Goal: Task Accomplishment & Management: Manage account settings

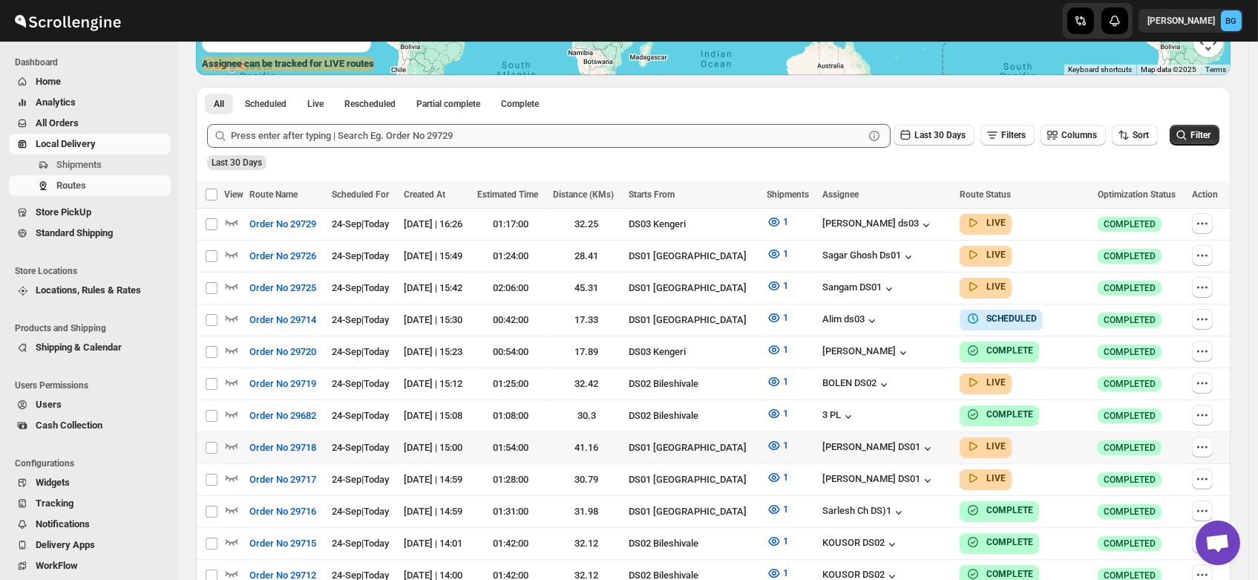
scroll to position [301, 0]
click at [226, 217] on icon "button" at bounding box center [231, 221] width 15 height 15
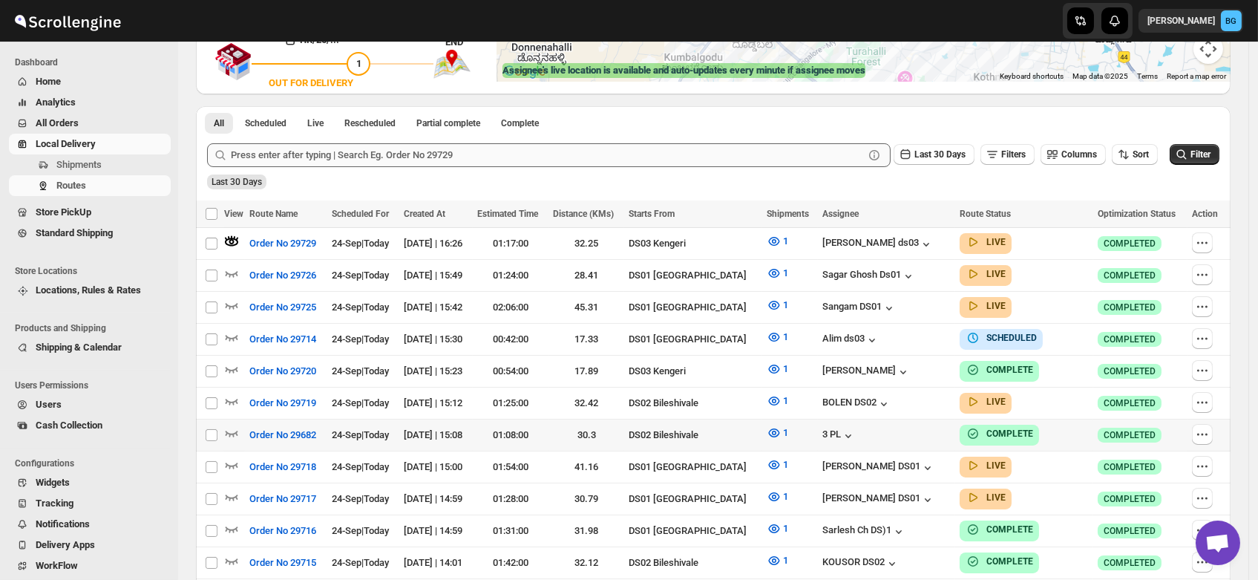
scroll to position [295, 0]
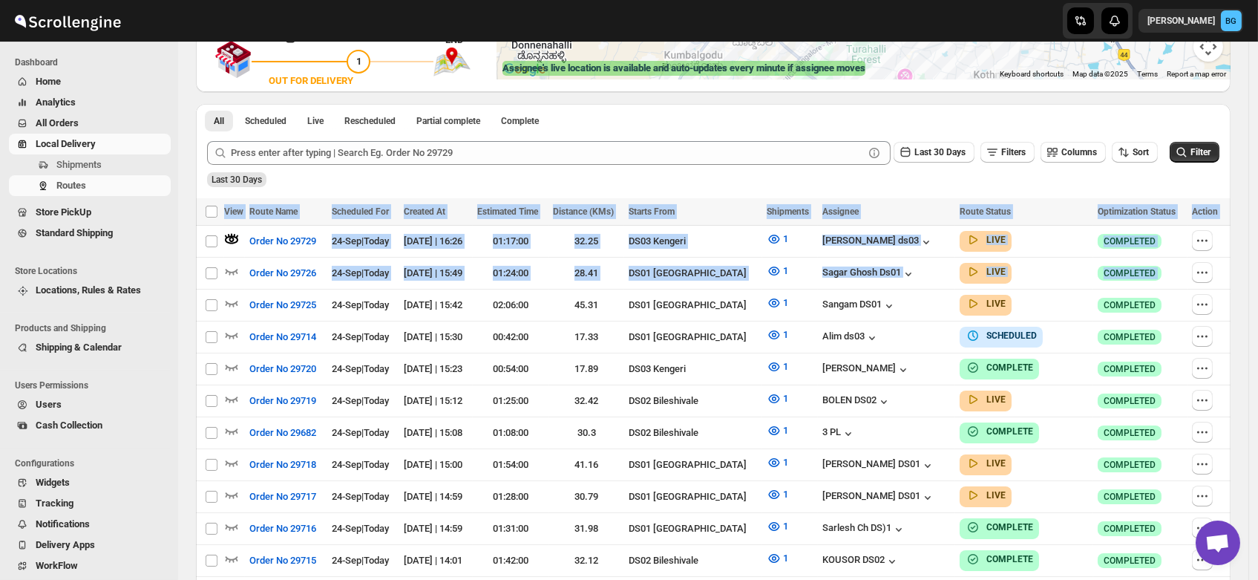
drag, startPoint x: 269, startPoint y: 286, endPoint x: 456, endPoint y: 176, distance: 217.3
click at [456, 176] on div "Last 30 Days" at bounding box center [711, 174] width 1015 height 25
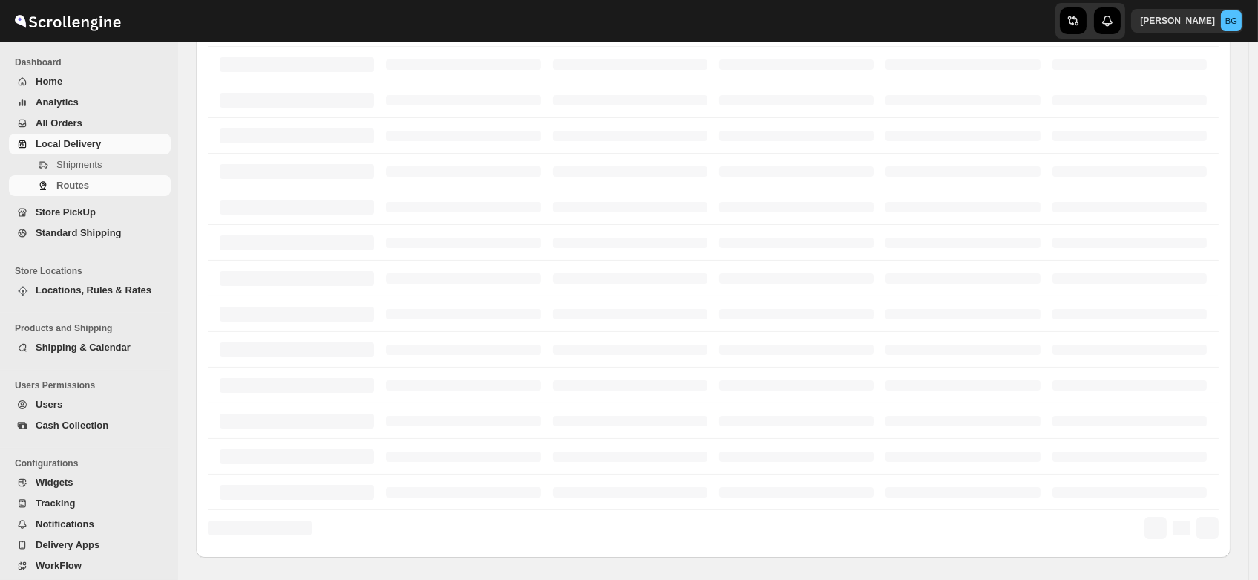
scroll to position [295, 0]
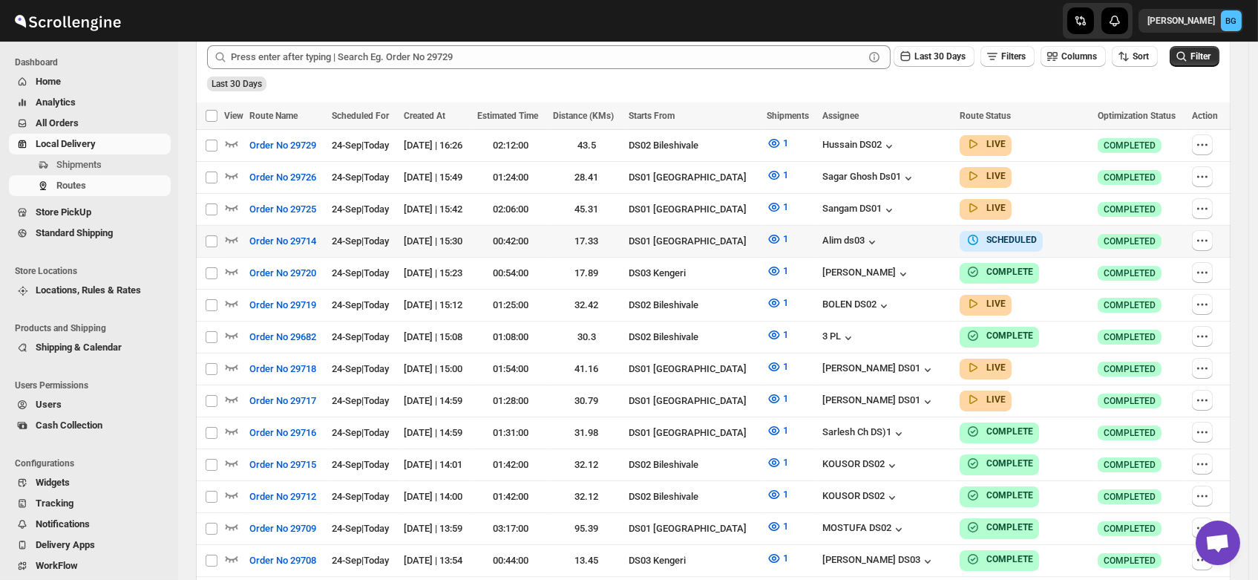
scroll to position [376, 0]
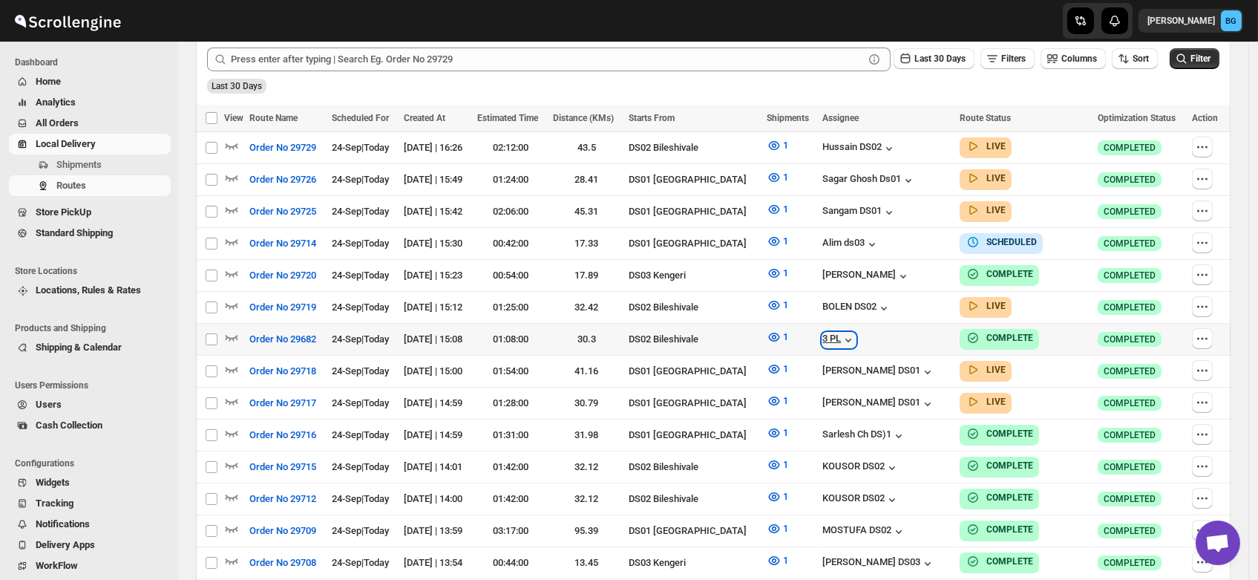
click at [841, 333] on icon "button" at bounding box center [848, 340] width 15 height 15
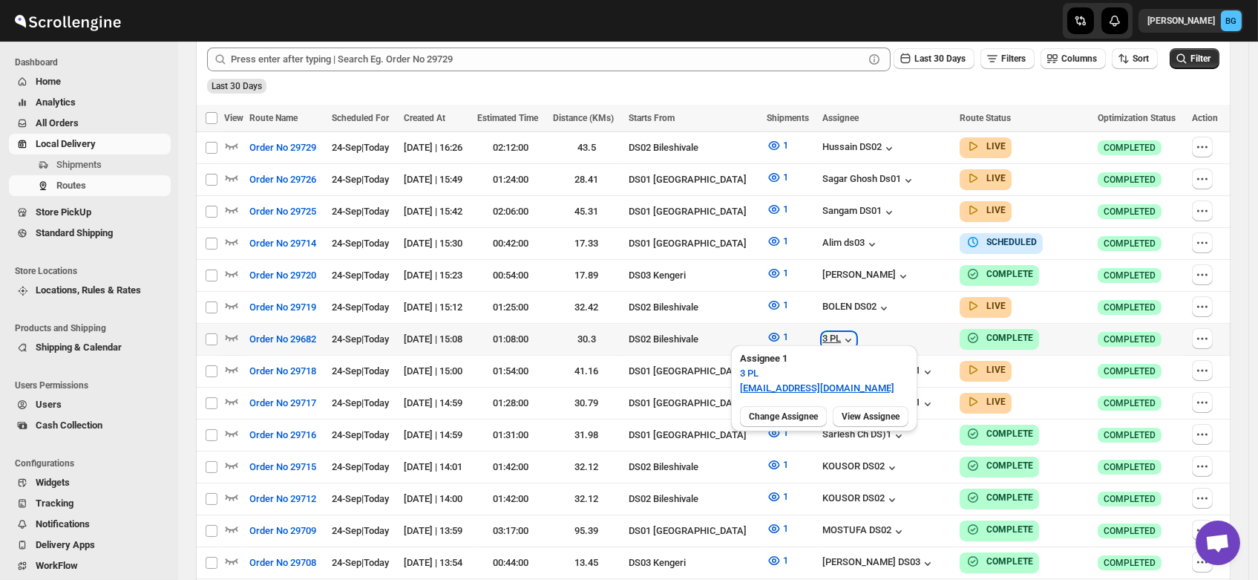
click at [841, 333] on icon "button" at bounding box center [848, 340] width 15 height 15
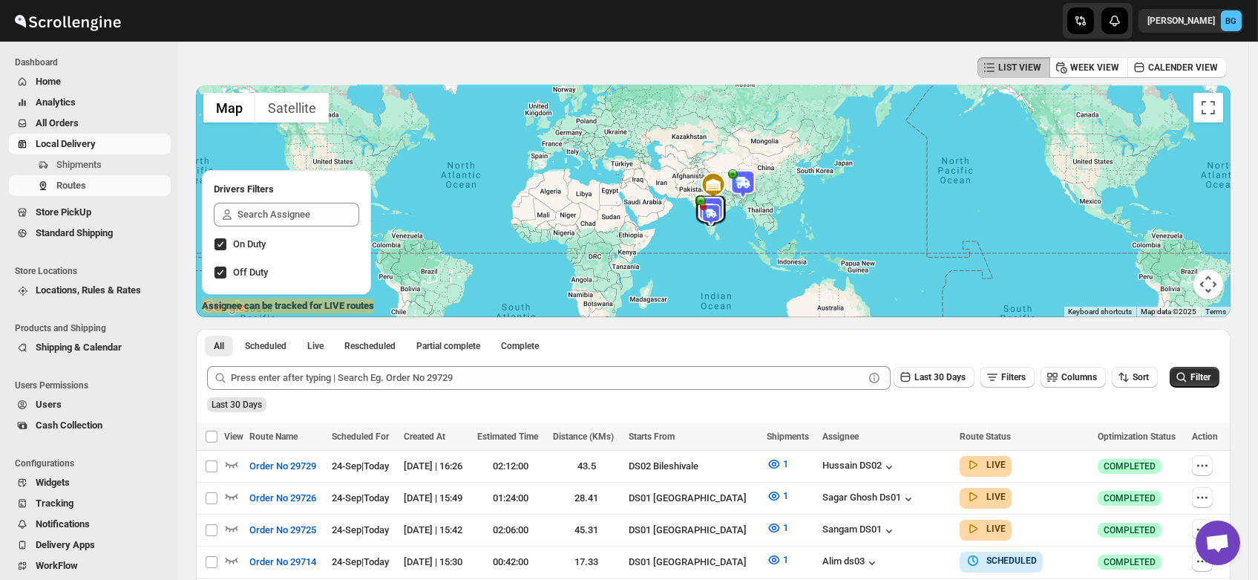
scroll to position [54, 0]
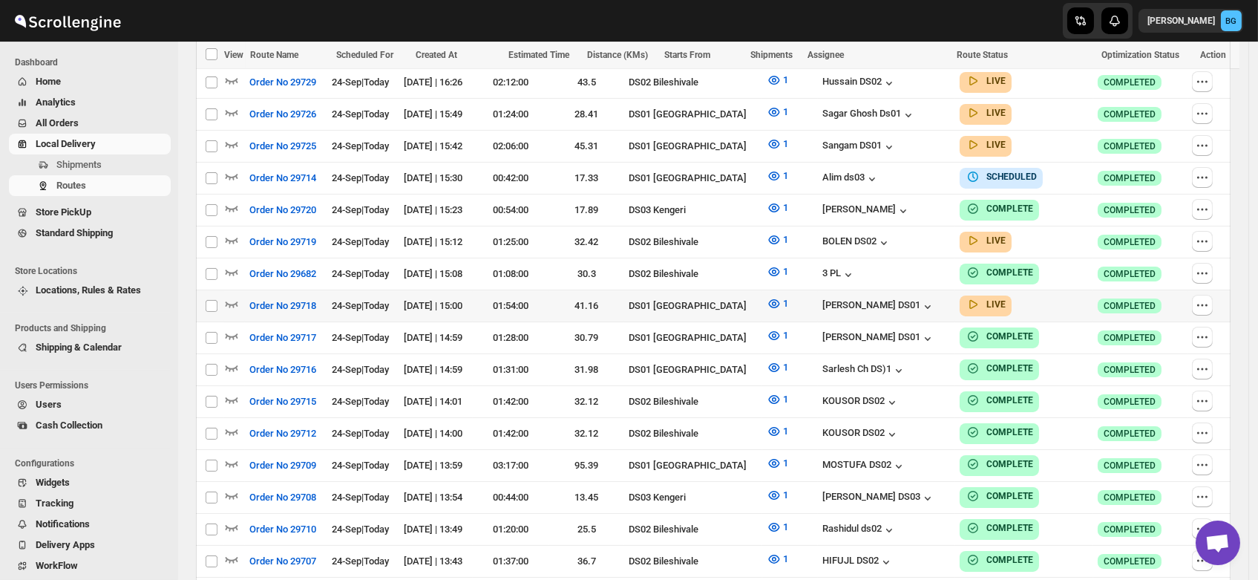
scroll to position [502, 0]
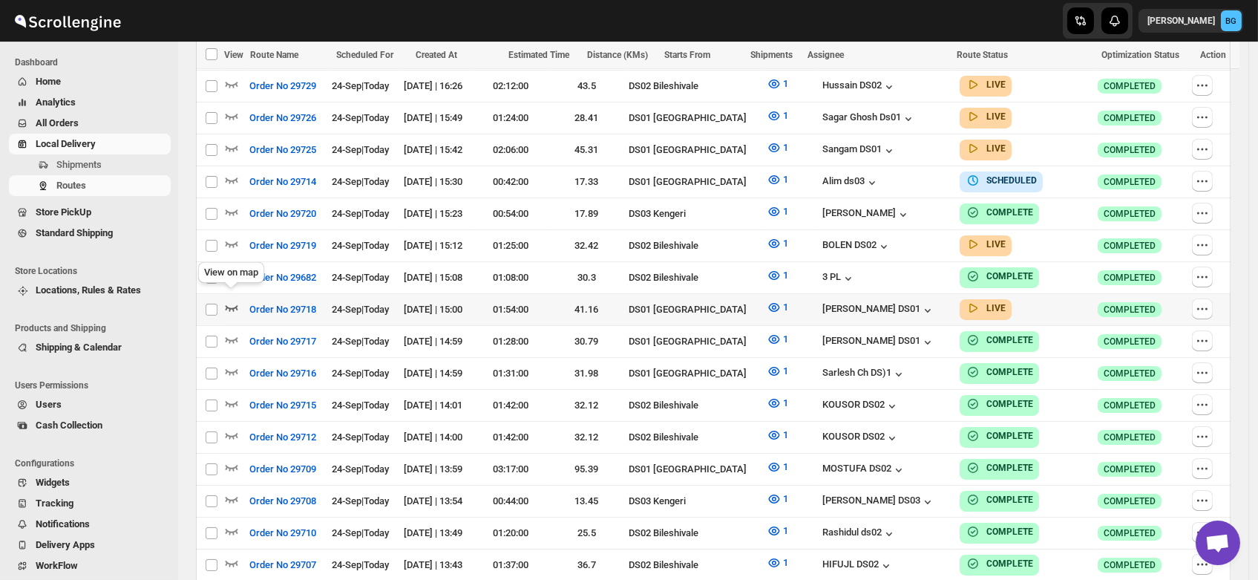
click at [232, 300] on icon "button" at bounding box center [231, 307] width 15 height 15
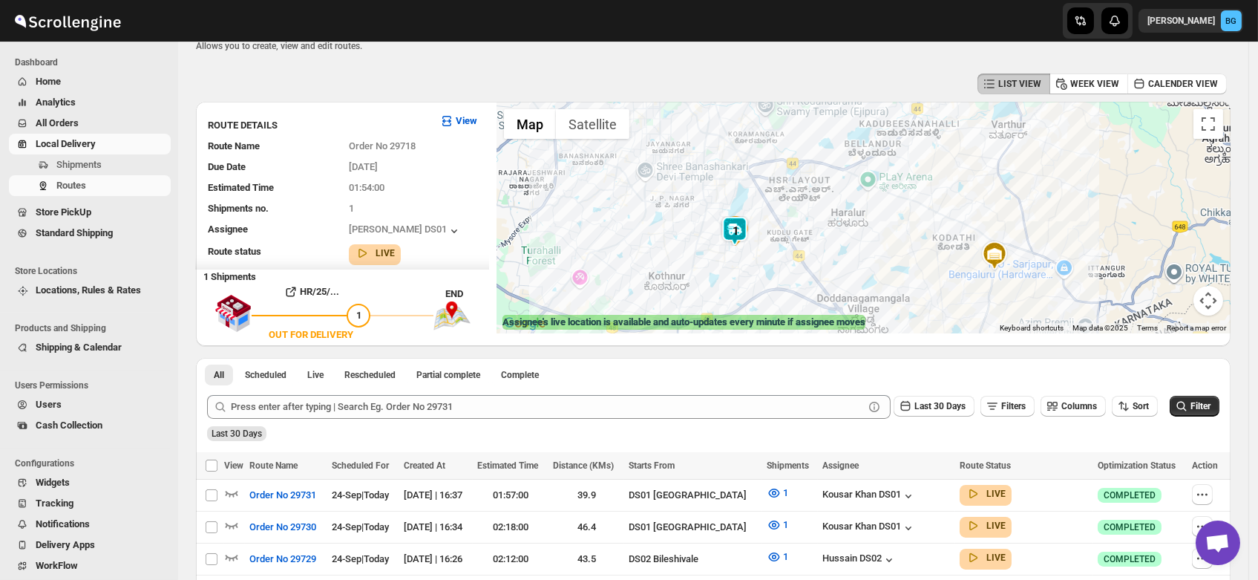
scroll to position [0, 0]
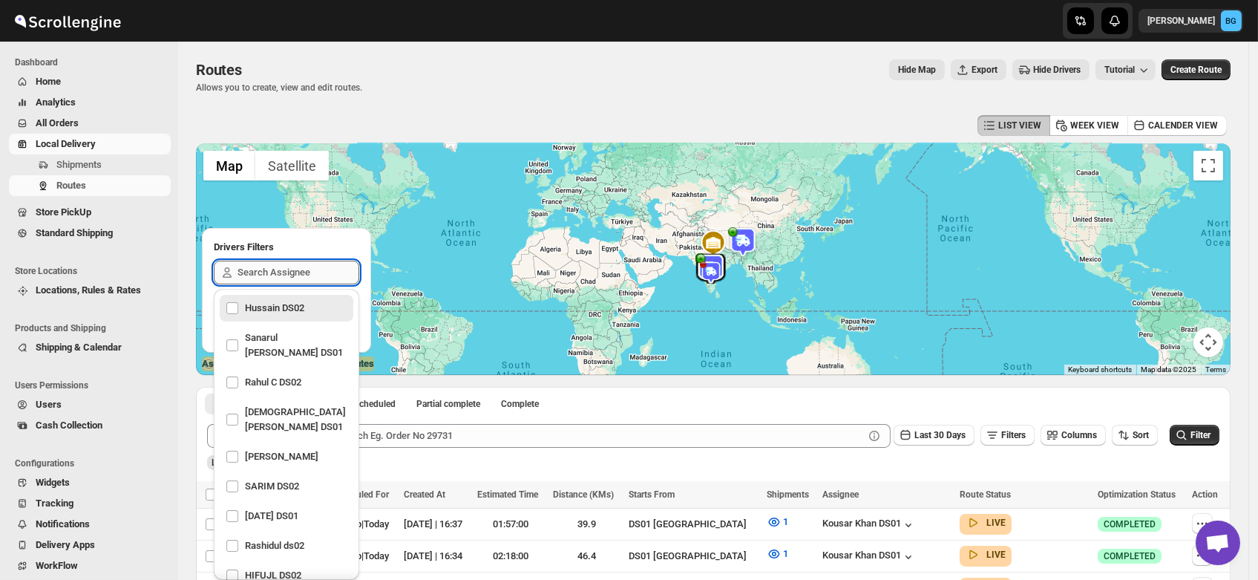
click at [246, 272] on input "text" at bounding box center [299, 273] width 122 height 24
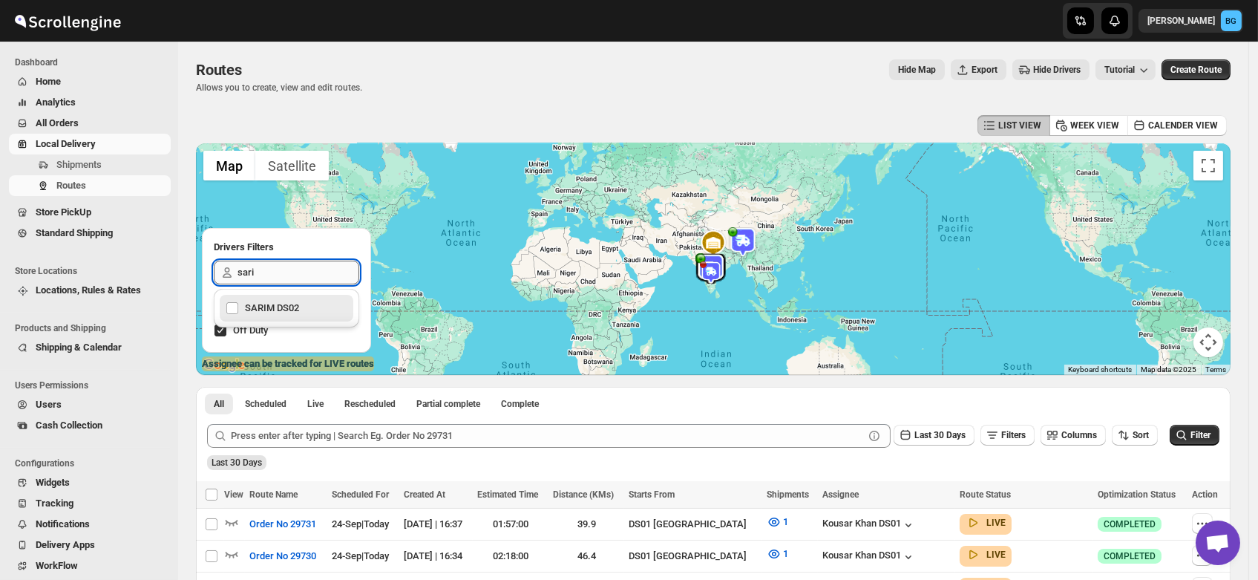
type input "sarim"
click at [248, 307] on div "SARIM DS02" at bounding box center [287, 308] width 122 height 21
checkbox input "true"
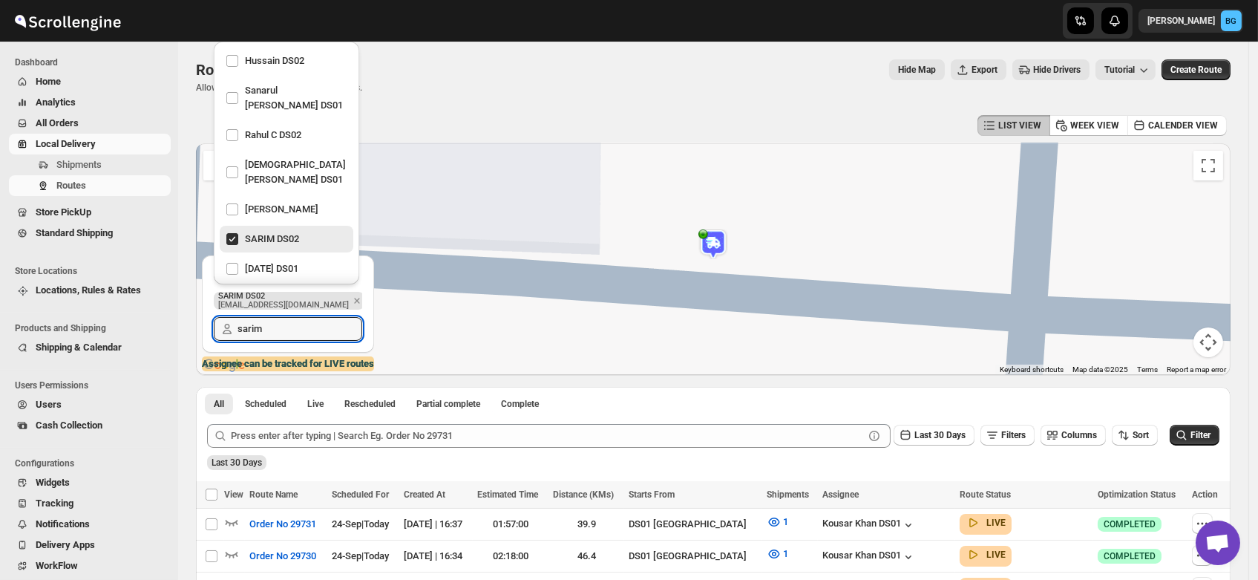
type input "sarim"
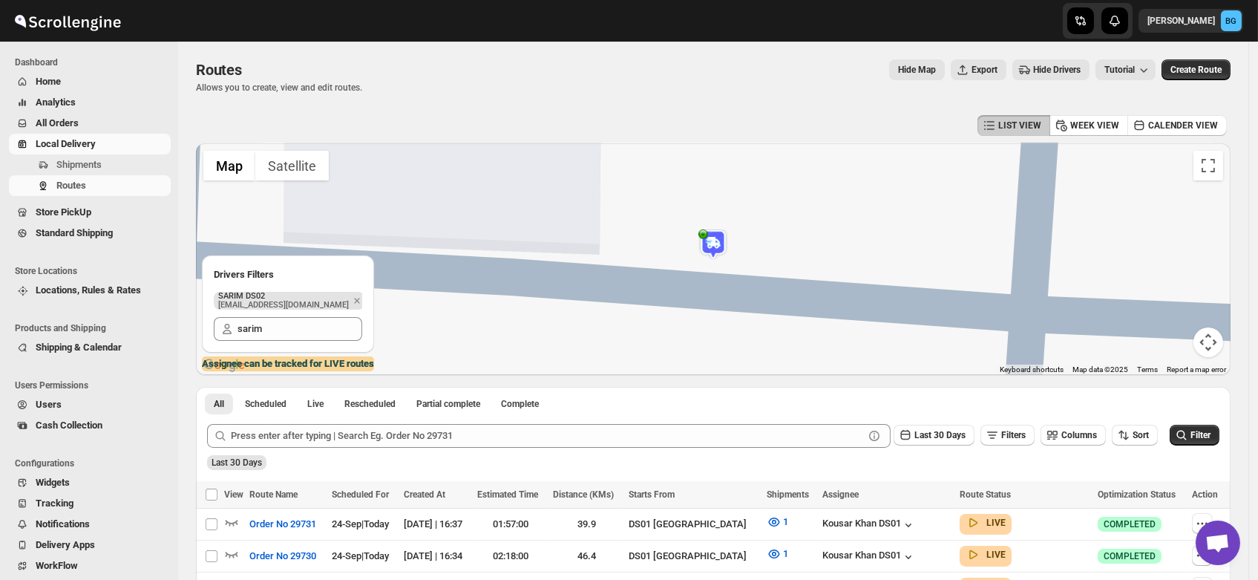
click at [713, 244] on img at bounding box center [713, 244] width 30 height 30
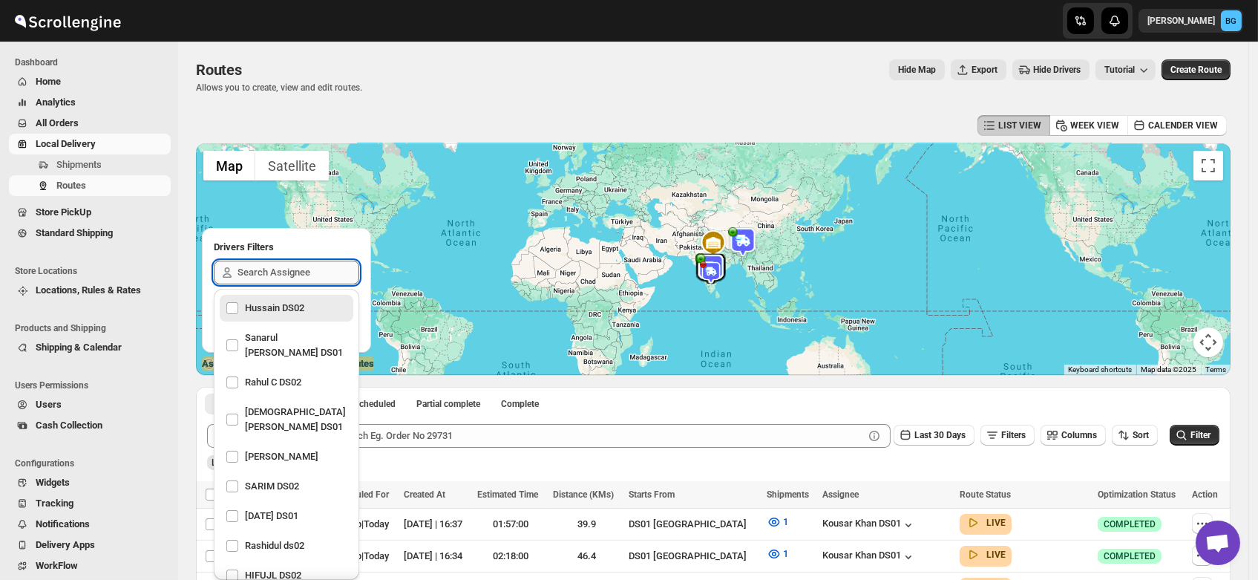
click at [285, 270] on input "text" at bounding box center [299, 273] width 122 height 24
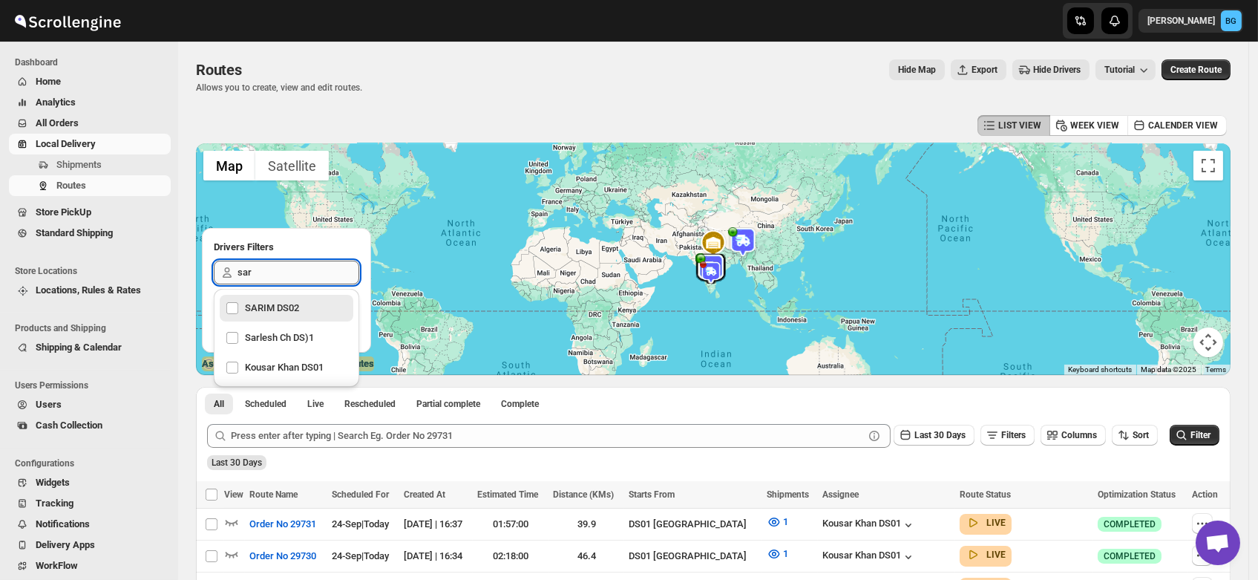
type input "sari"
click at [279, 307] on div "SARIM DS02" at bounding box center [287, 308] width 122 height 21
checkbox input "true"
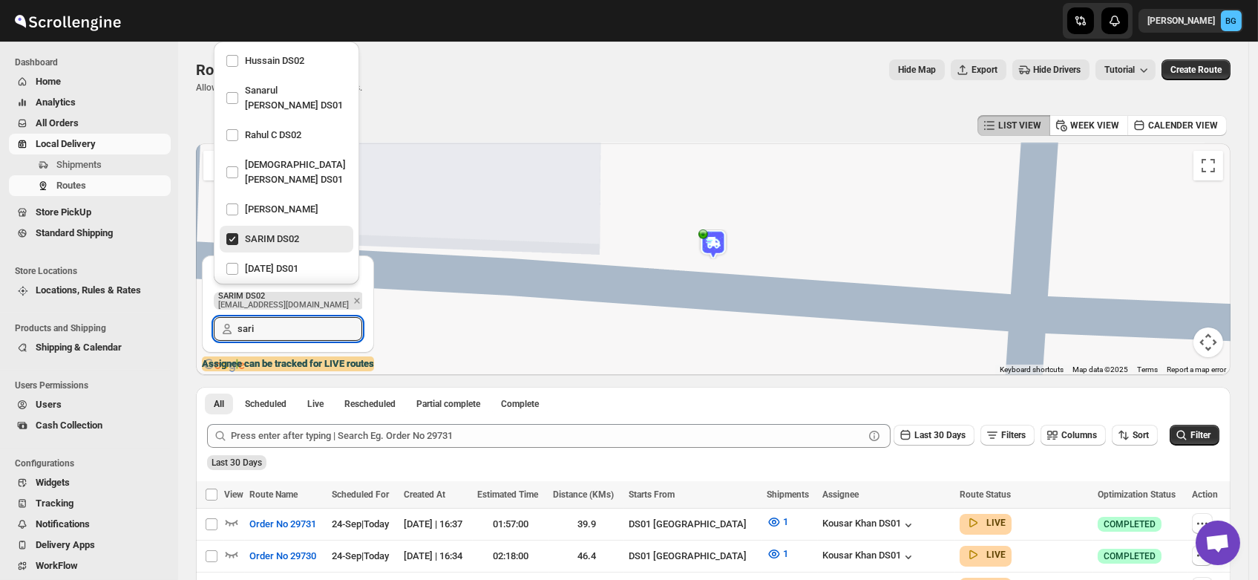
type input "sari"
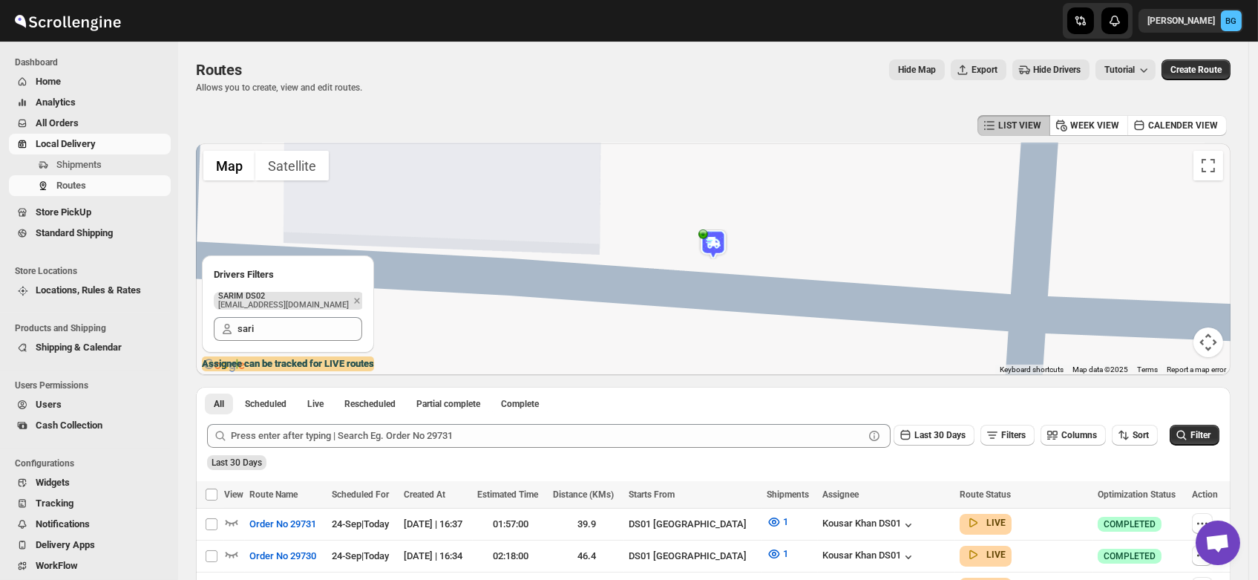
click at [721, 243] on img at bounding box center [713, 244] width 30 height 30
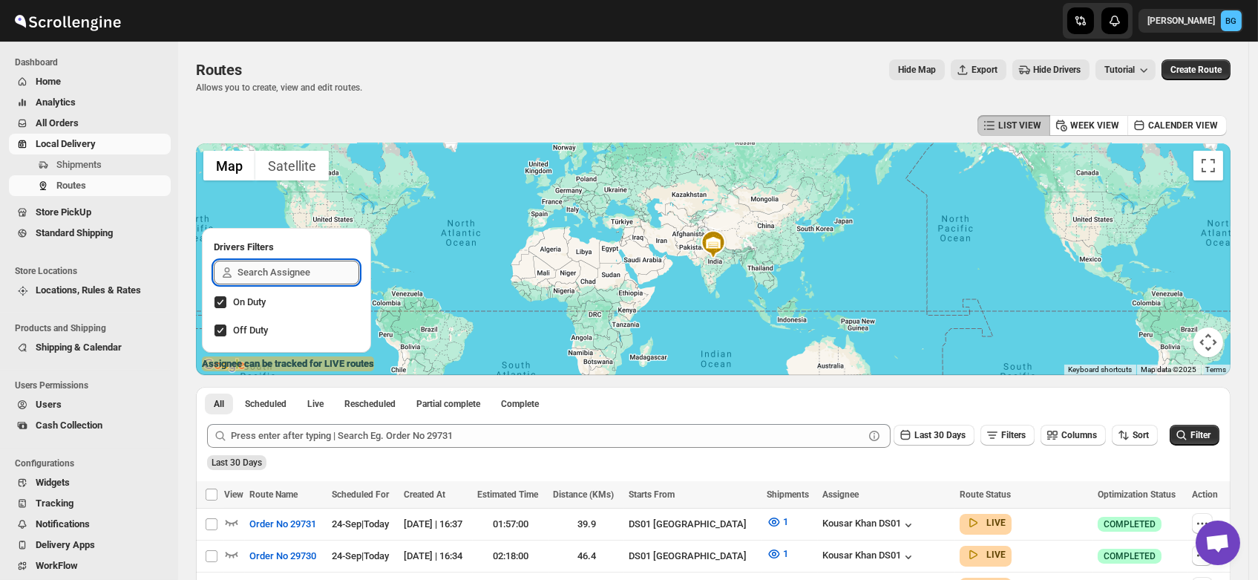
click at [251, 275] on input "text" at bounding box center [299, 273] width 122 height 24
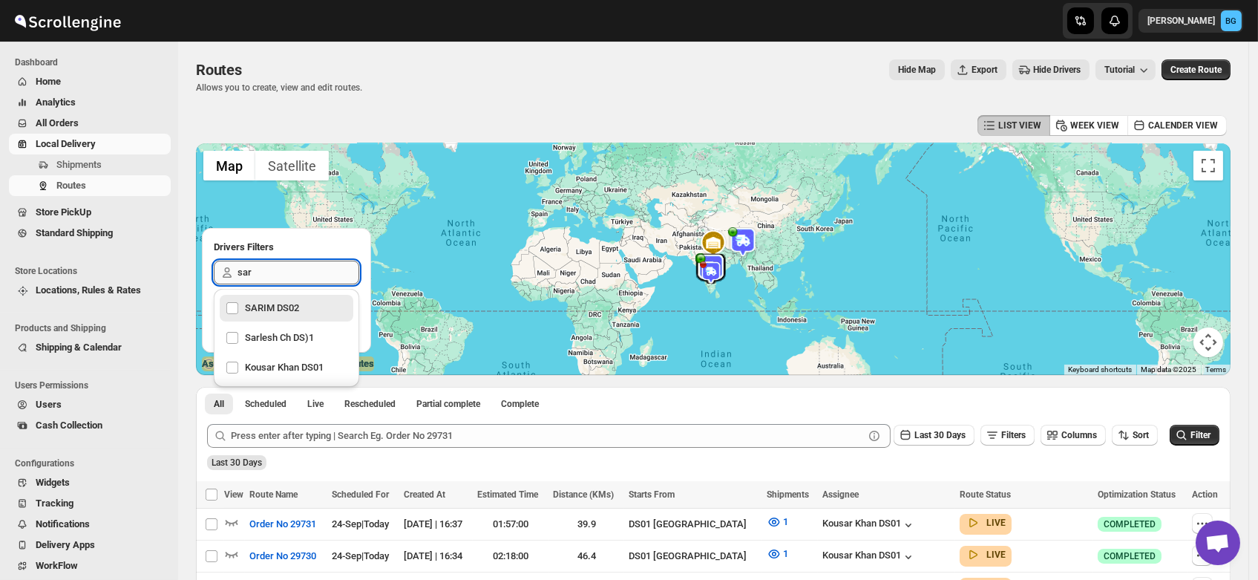
type input "sari"
click at [249, 305] on div "SARIM DS02" at bounding box center [287, 308] width 122 height 21
checkbox input "true"
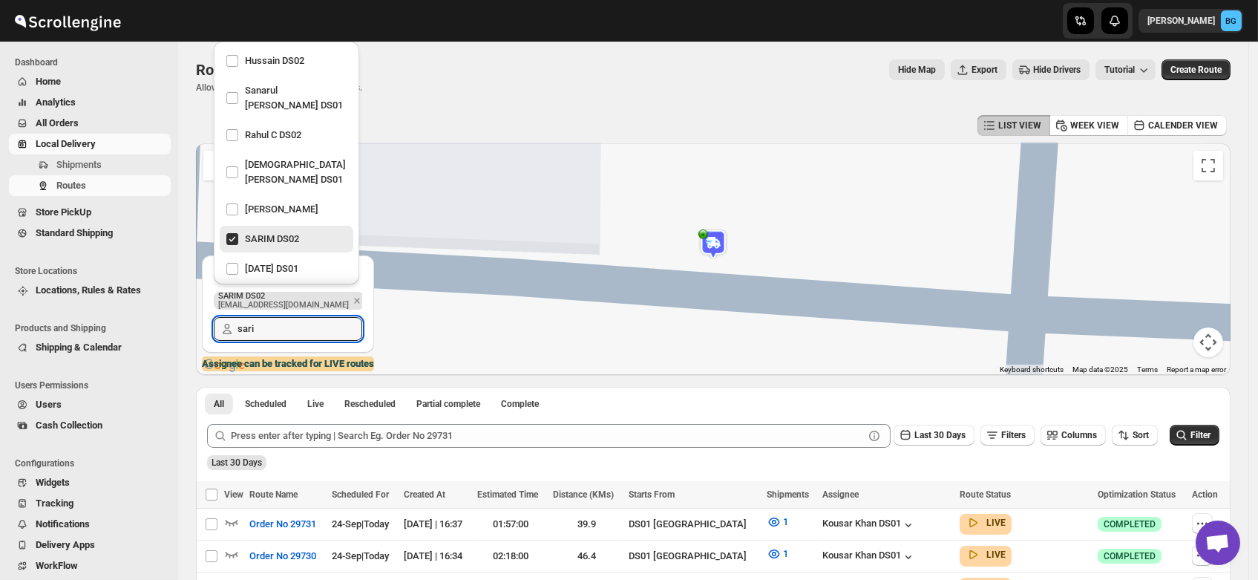
type input "sari"
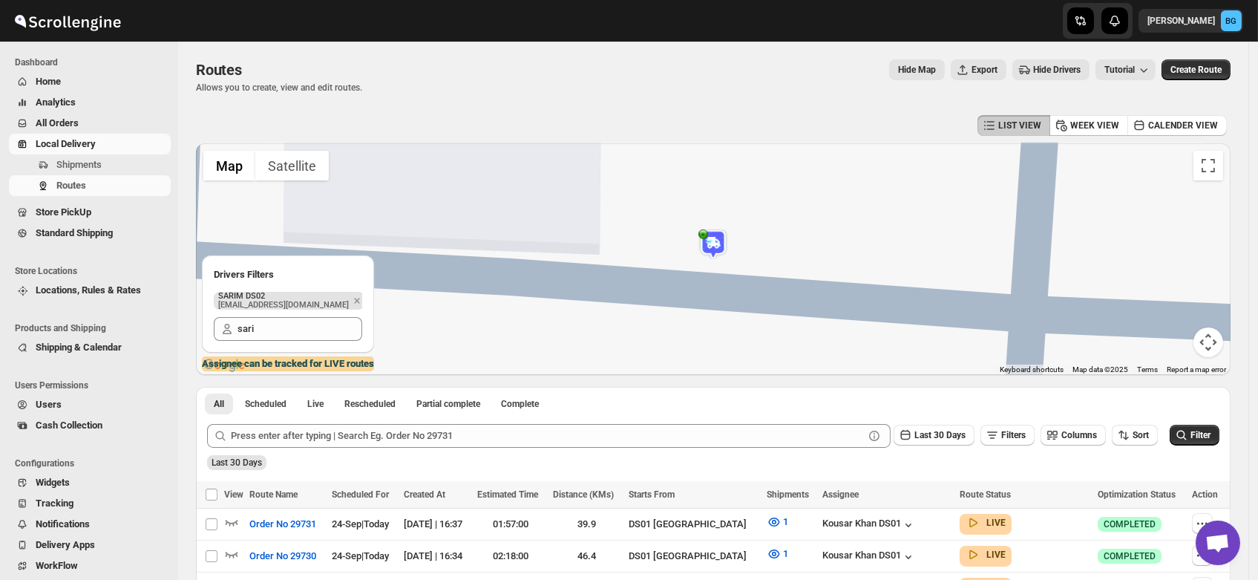
click at [721, 241] on img at bounding box center [713, 244] width 30 height 30
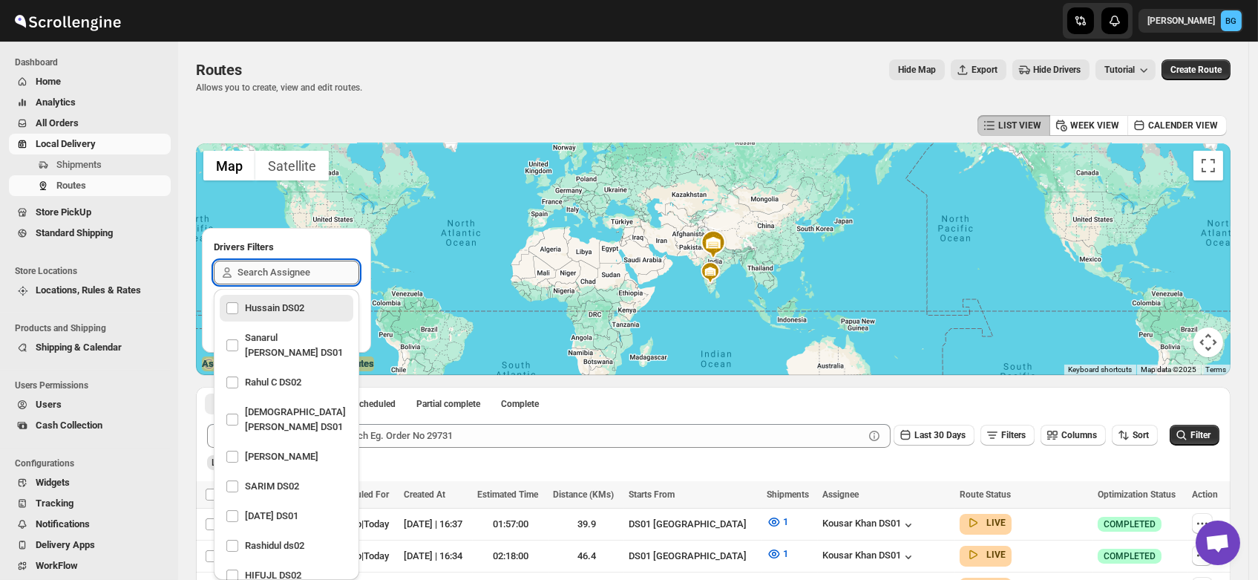
click at [259, 269] on input "text" at bounding box center [299, 273] width 122 height 24
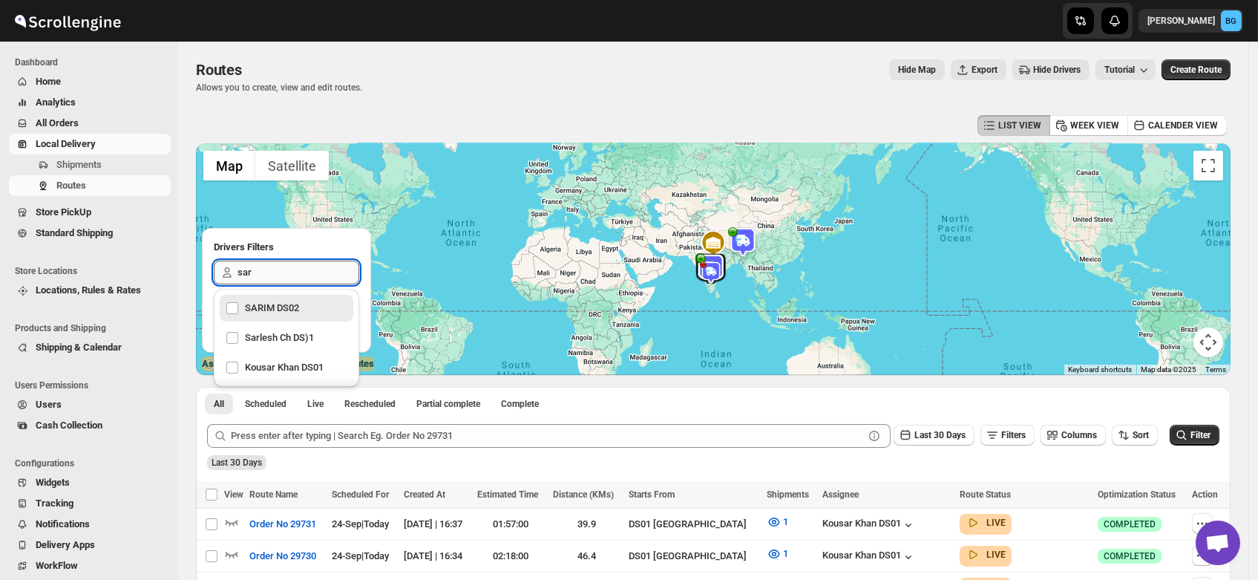
type input "sari"
click at [261, 306] on div "SARIM DS02" at bounding box center [287, 308] width 122 height 21
checkbox input "true"
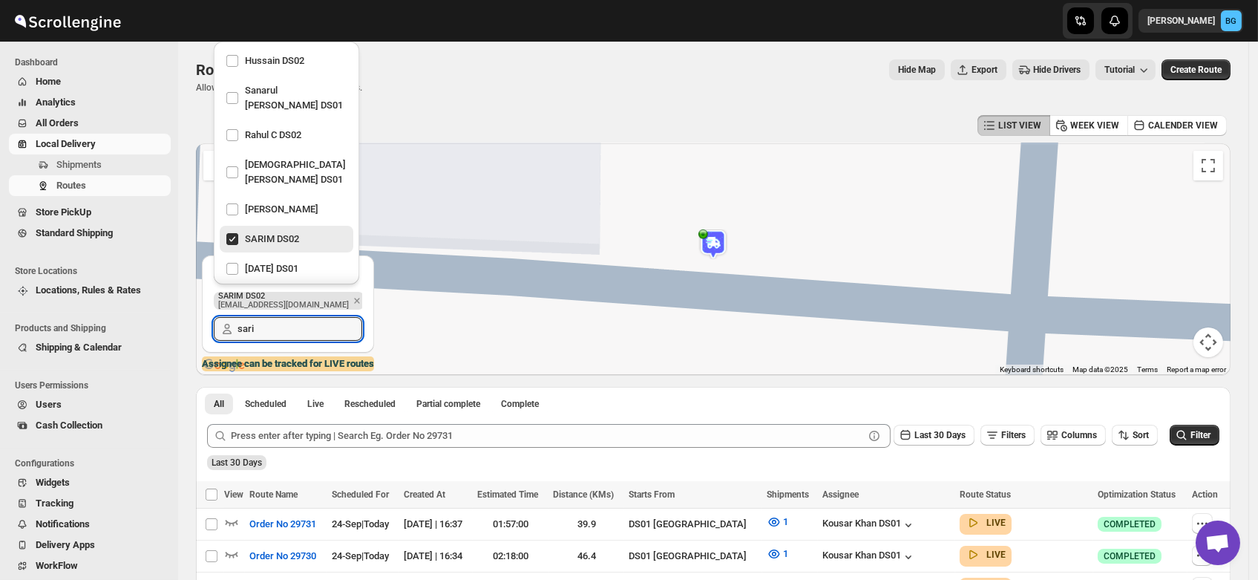
type input "sari"
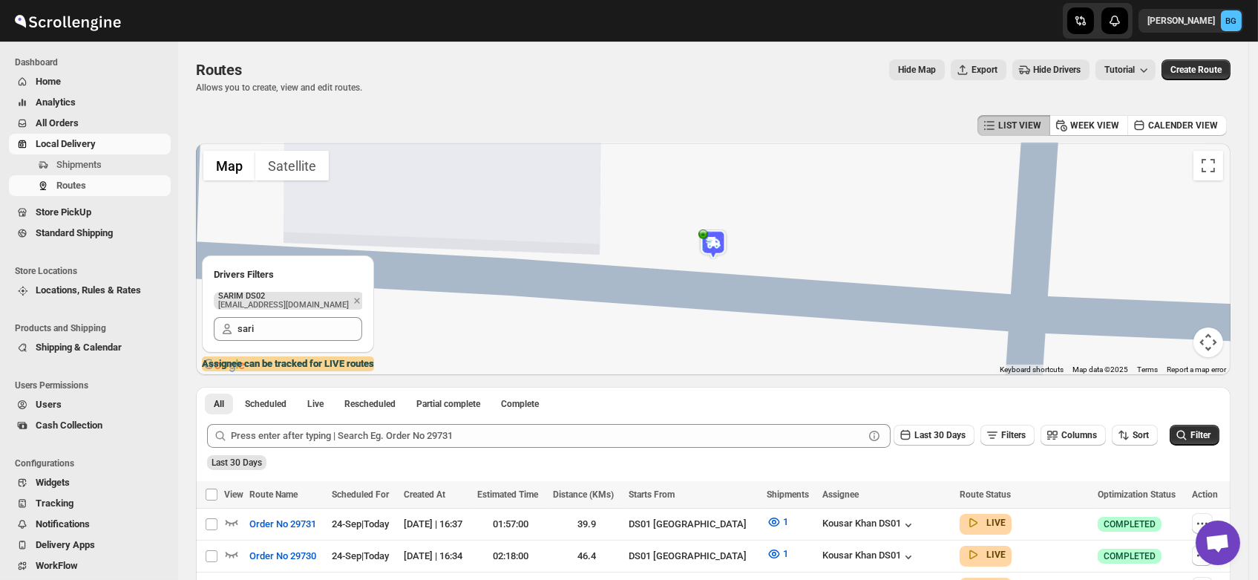
click at [715, 248] on img at bounding box center [713, 244] width 30 height 30
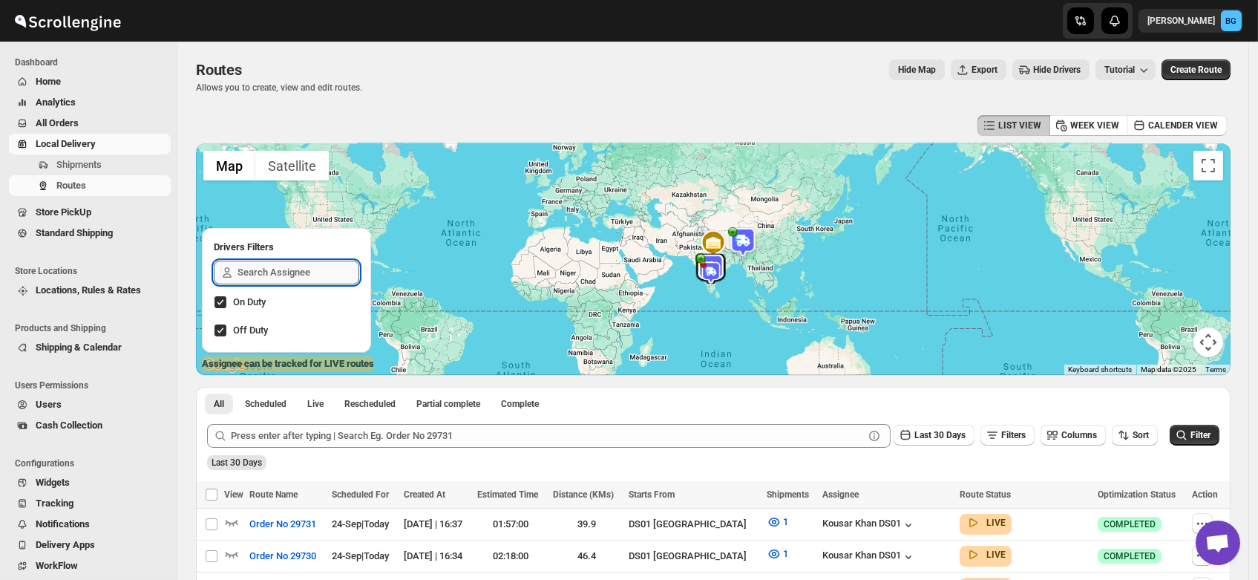
click at [258, 275] on input "text" at bounding box center [299, 273] width 122 height 24
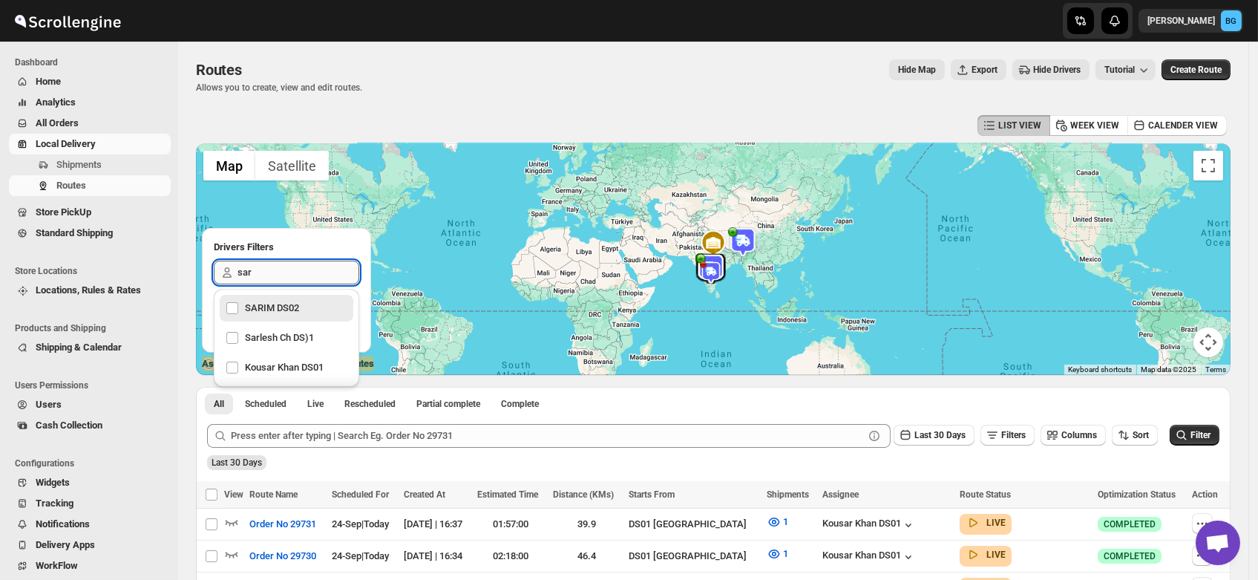
type input "sari"
click at [262, 304] on div "SARIM DS02" at bounding box center [287, 308] width 122 height 21
checkbox input "true"
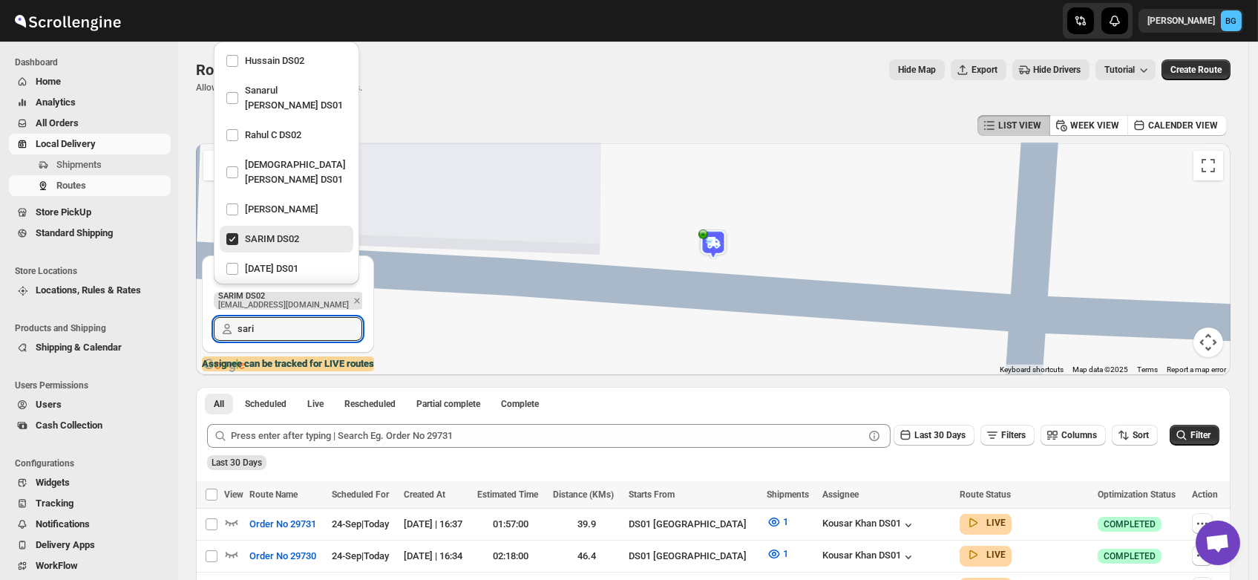
type input "sari"
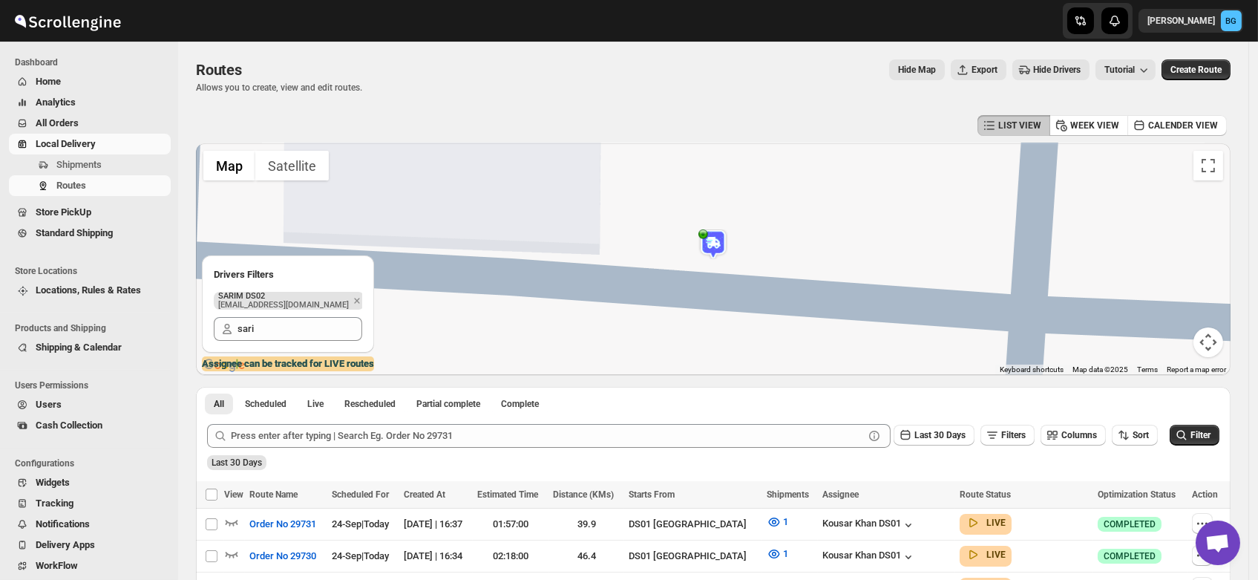
click at [722, 244] on img at bounding box center [713, 244] width 30 height 30
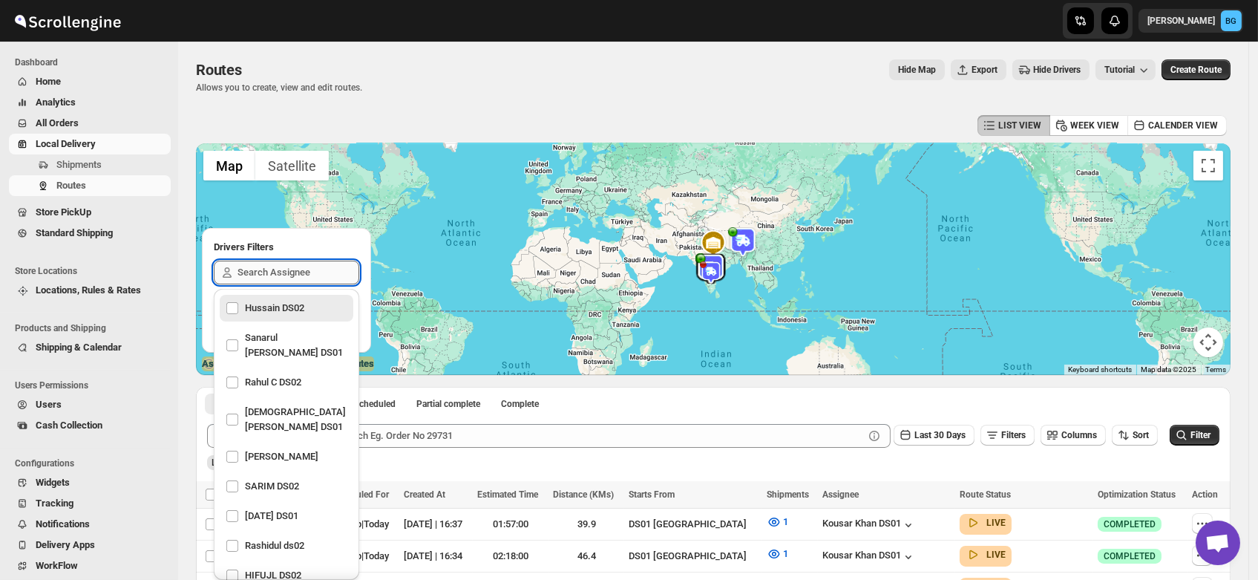
click at [261, 270] on input "text" at bounding box center [299, 273] width 122 height 24
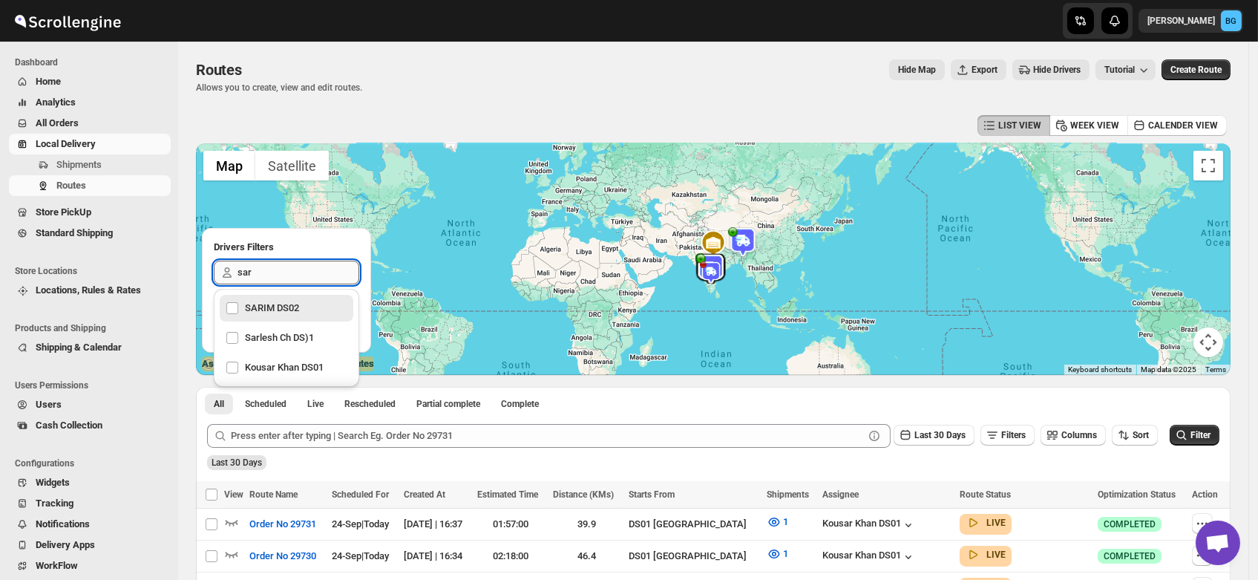
type input "sari"
click at [272, 307] on div "SARIM DS02" at bounding box center [287, 308] width 122 height 21
checkbox input "true"
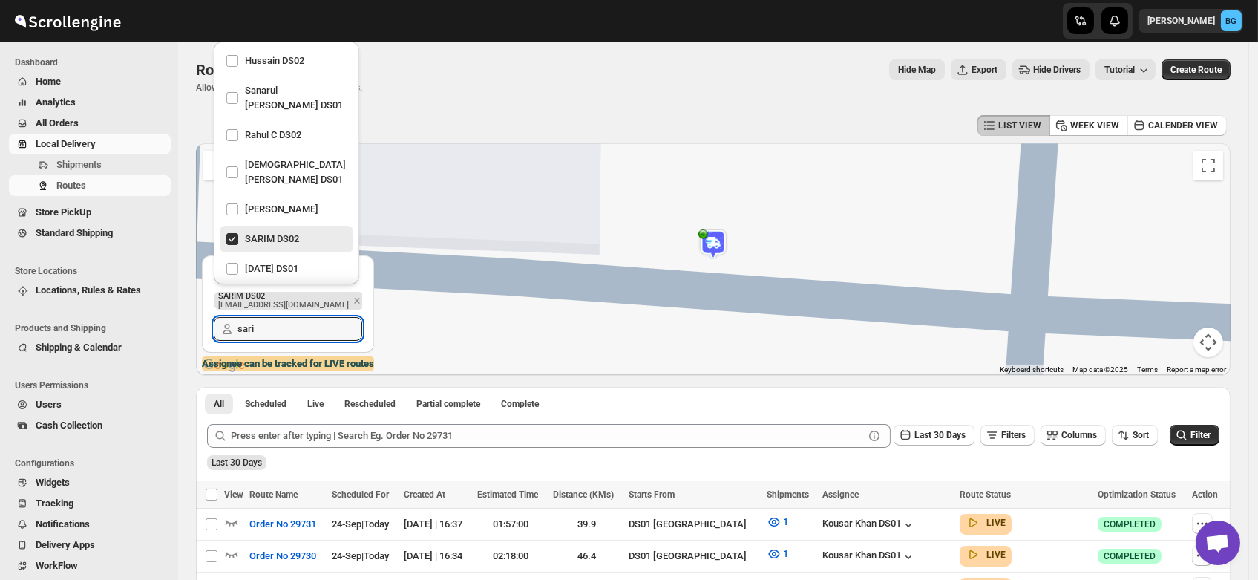
type input "sari"
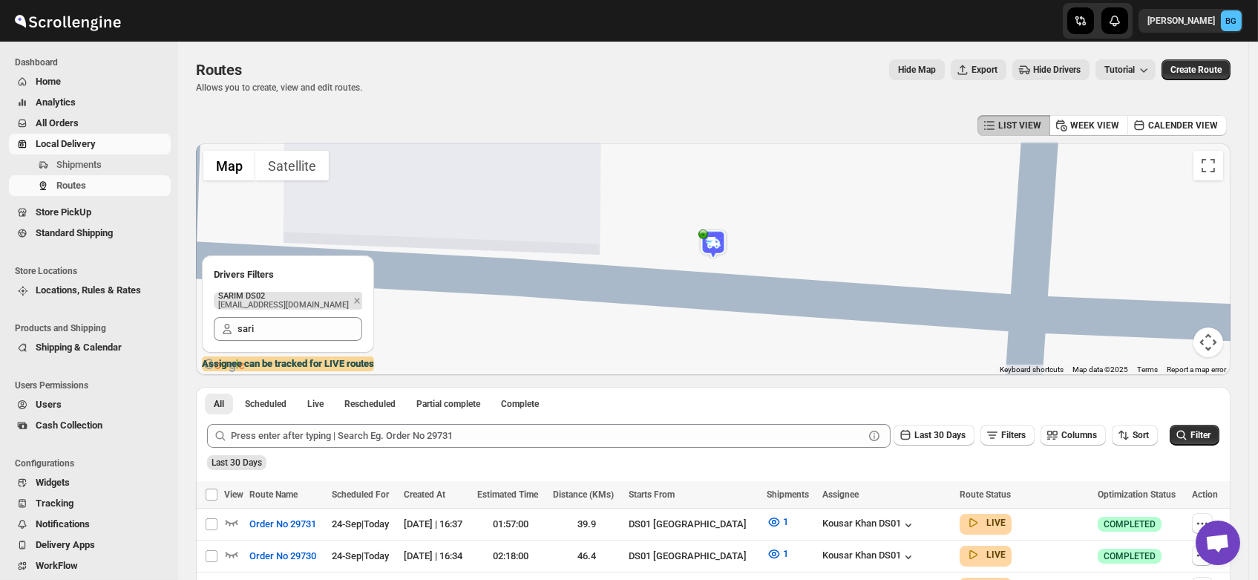
click at [717, 239] on img at bounding box center [713, 244] width 30 height 30
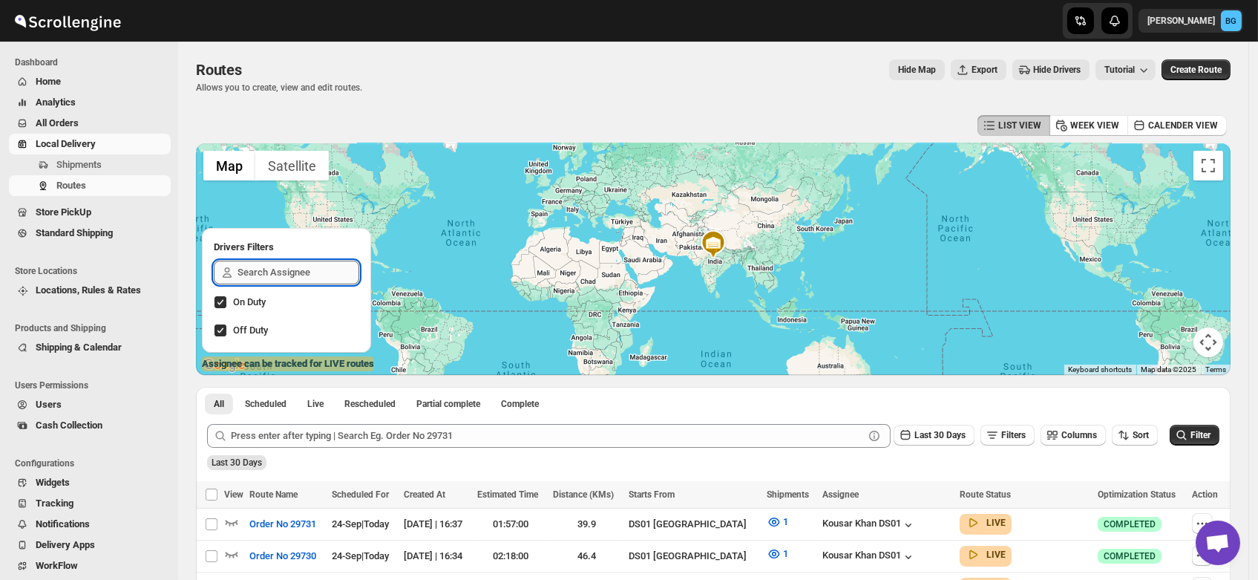
click at [262, 272] on input "text" at bounding box center [299, 273] width 122 height 24
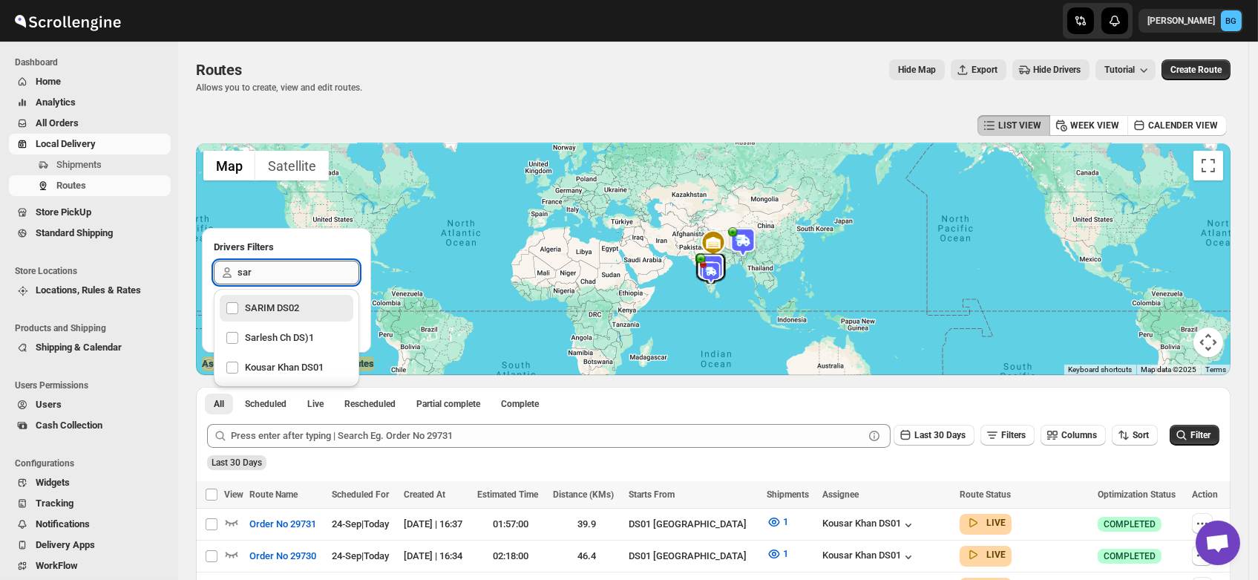
type input "sari"
click at [269, 305] on div "SARIM DS02" at bounding box center [287, 308] width 122 height 21
checkbox input "true"
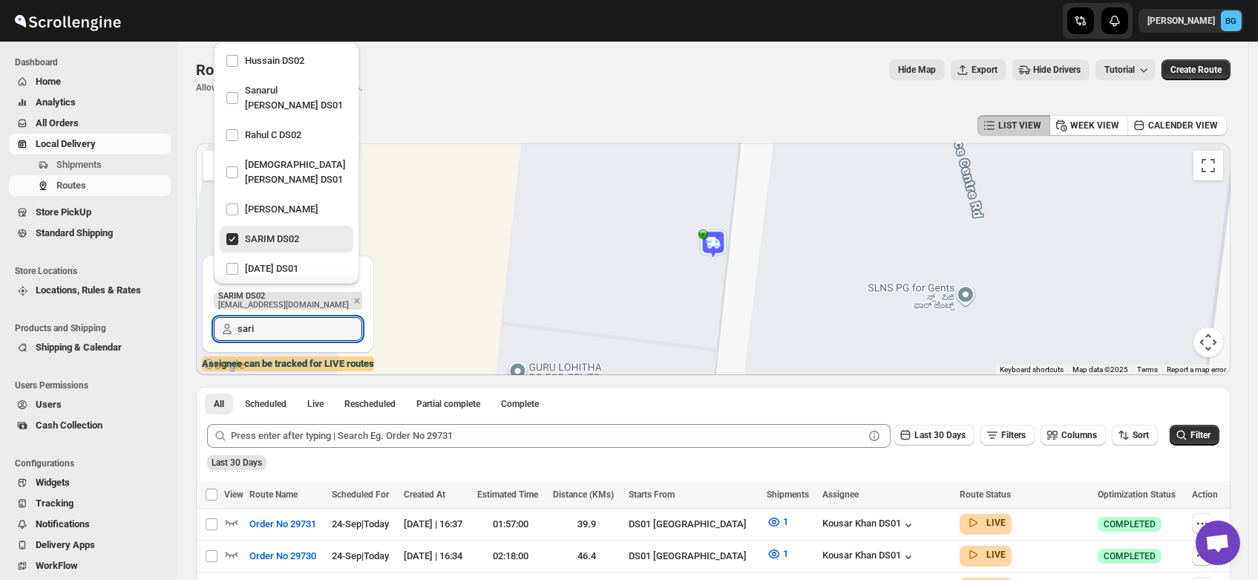
type input "sari"
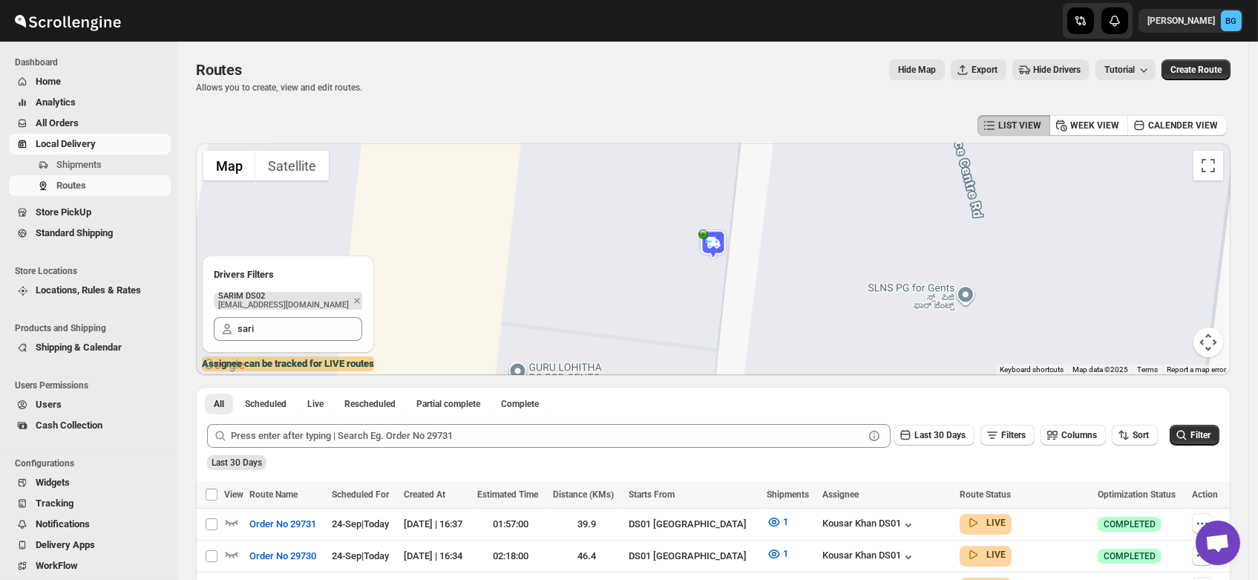
click at [721, 240] on img at bounding box center [713, 244] width 30 height 30
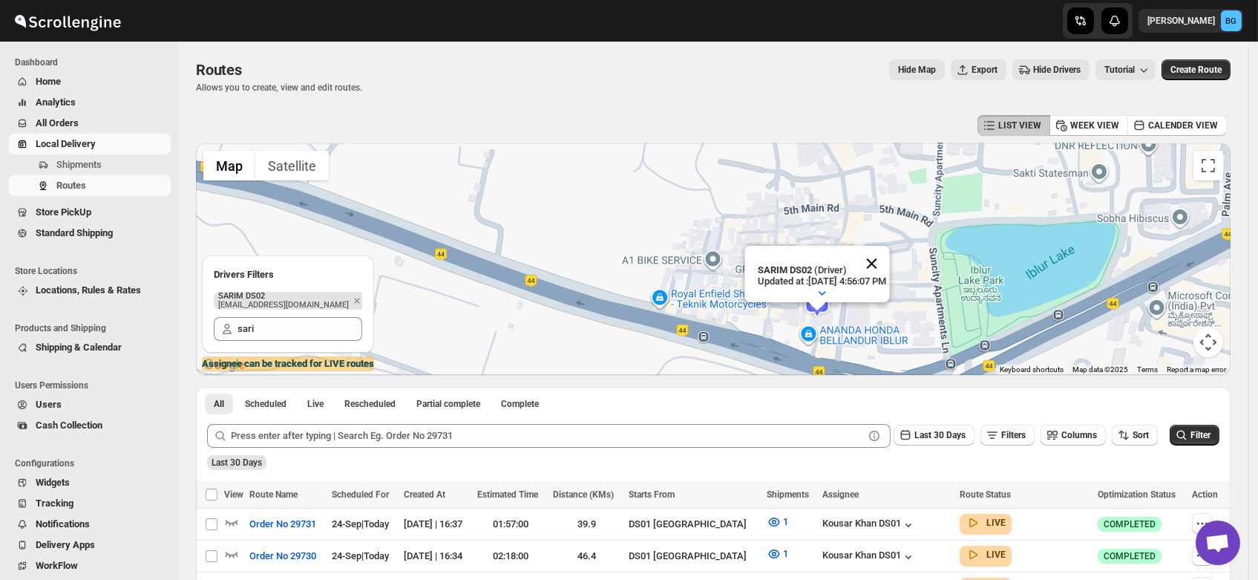
click at [890, 250] on button "Close" at bounding box center [872, 264] width 36 height 36
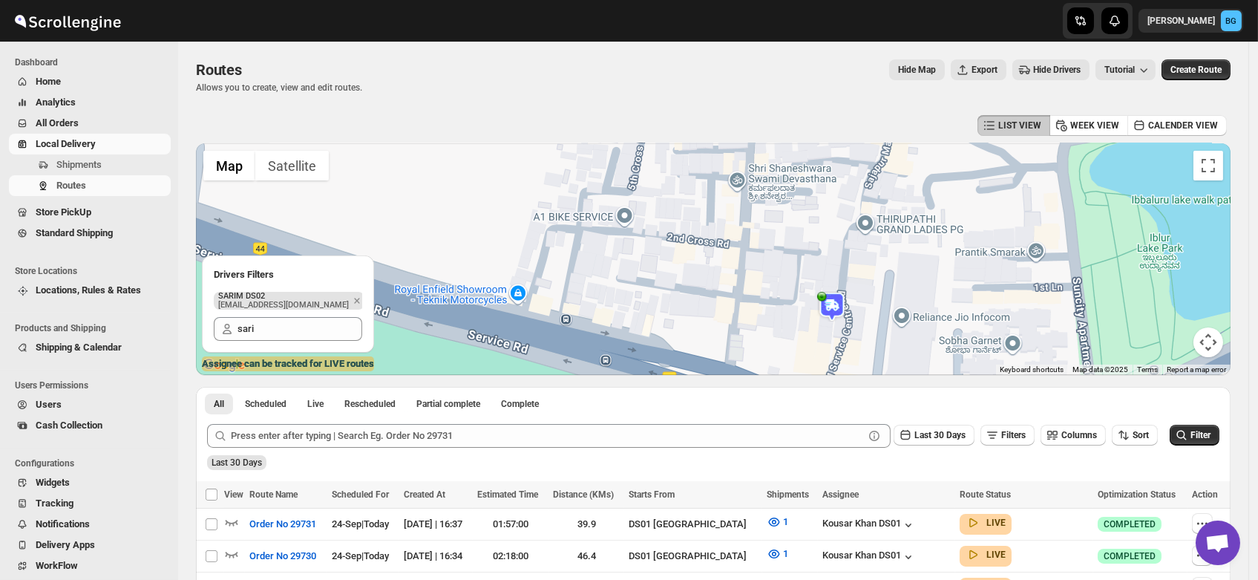
drag, startPoint x: 786, startPoint y: 291, endPoint x: 773, endPoint y: 269, distance: 25.3
click at [773, 270] on div at bounding box center [713, 259] width 1035 height 232
click at [773, 269] on div at bounding box center [713, 259] width 1035 height 232
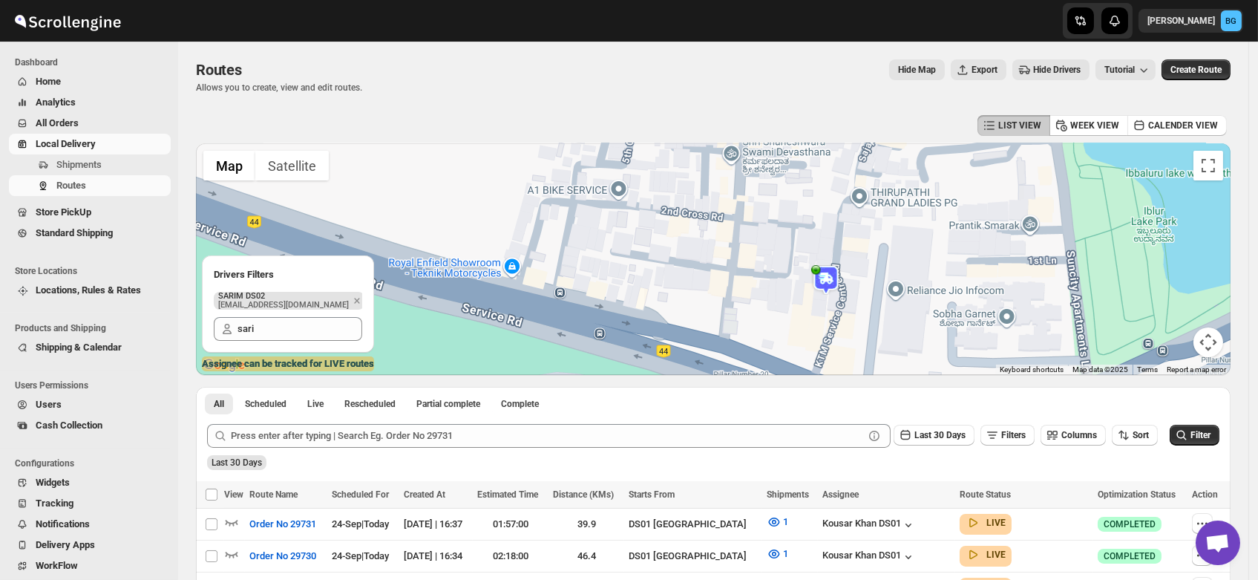
drag, startPoint x: 803, startPoint y: 330, endPoint x: 802, endPoint y: 307, distance: 23.1
click at [802, 307] on div at bounding box center [713, 259] width 1035 height 232
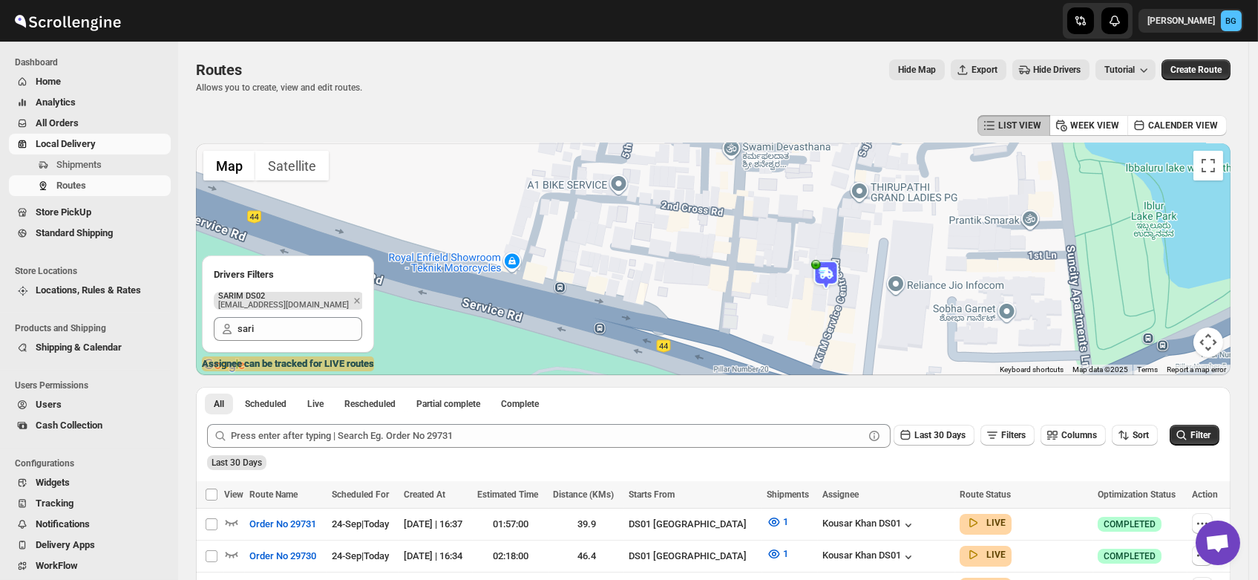
drag, startPoint x: 818, startPoint y: 334, endPoint x: 824, endPoint y: 272, distance: 62.6
click at [819, 304] on div at bounding box center [713, 259] width 1035 height 232
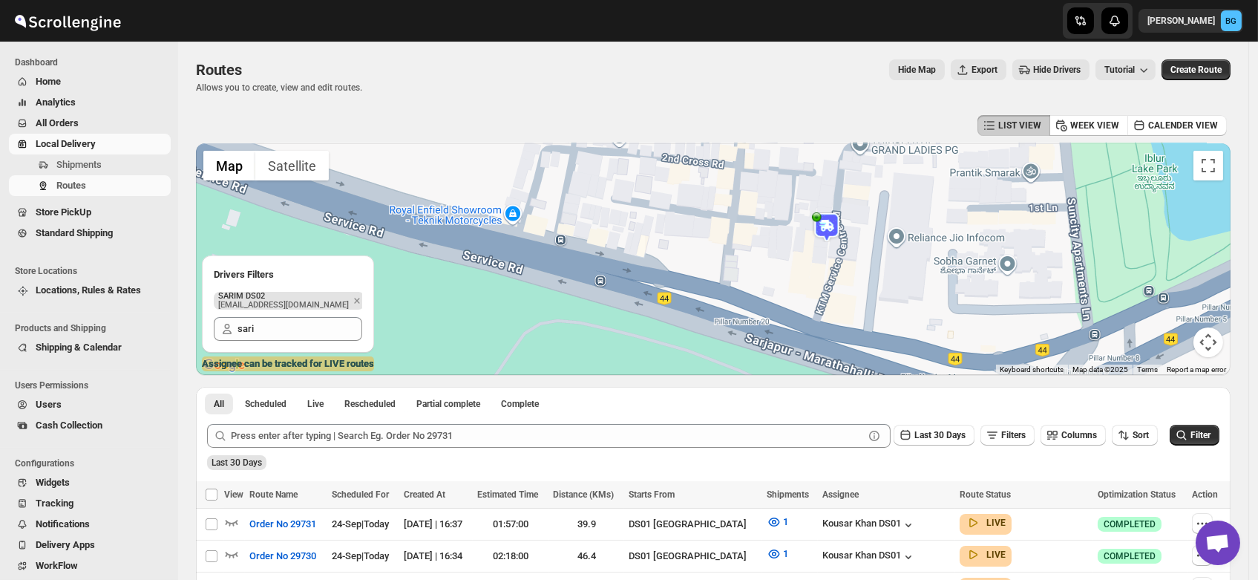
click at [822, 313] on div at bounding box center [713, 259] width 1035 height 232
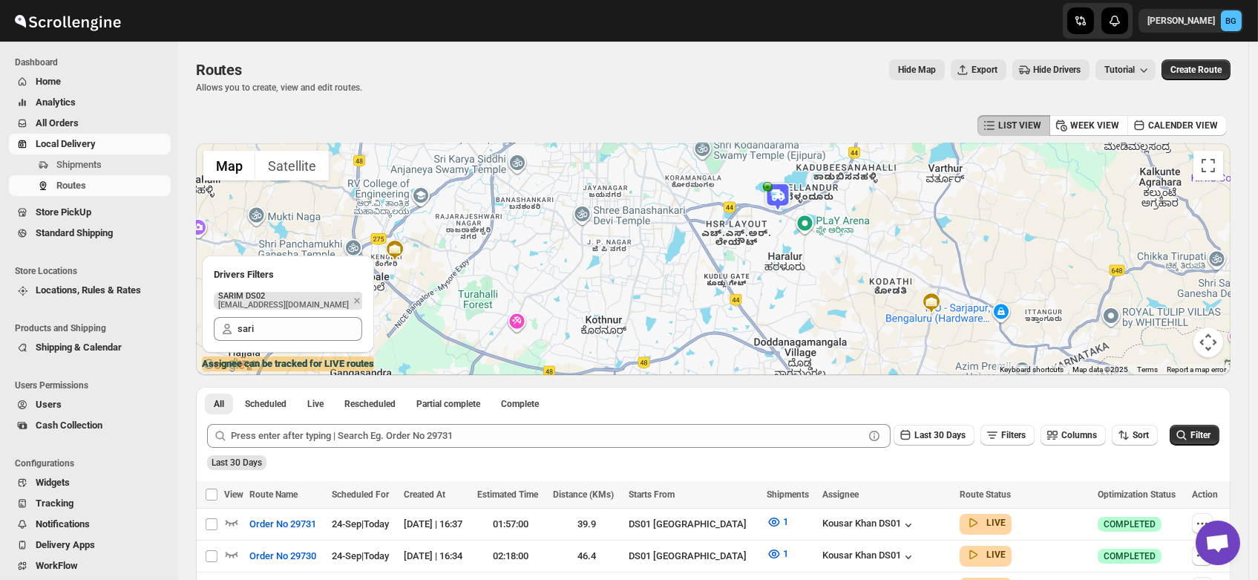
drag, startPoint x: 872, startPoint y: 304, endPoint x: 787, endPoint y: 249, distance: 100.9
click at [787, 249] on div at bounding box center [713, 259] width 1035 height 232
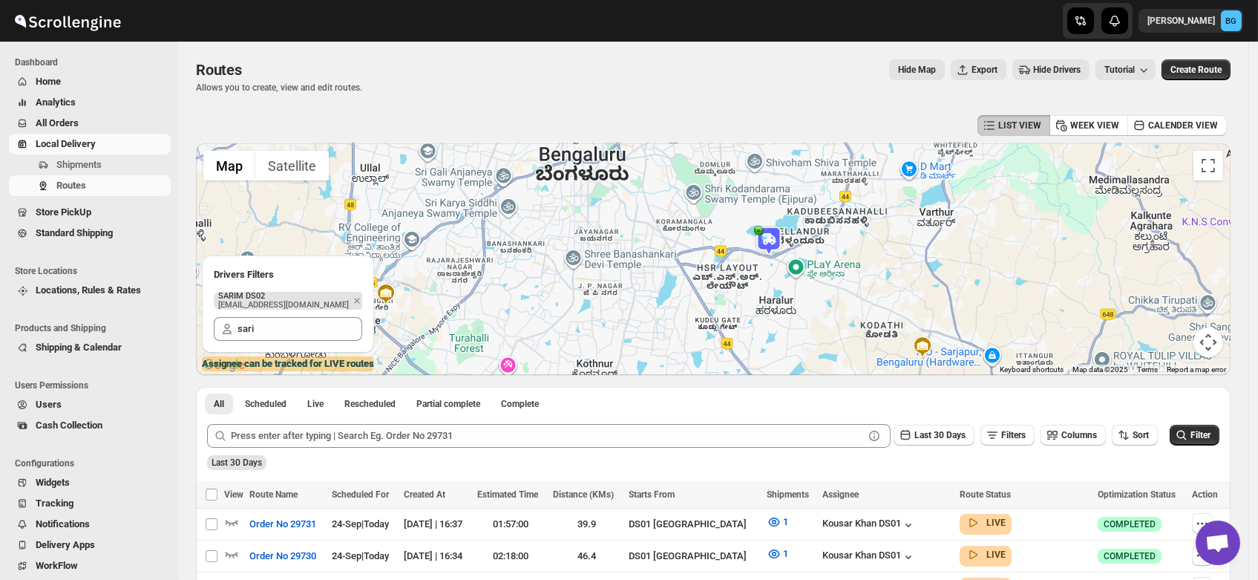
drag, startPoint x: 796, startPoint y: 261, endPoint x: 791, endPoint y: 309, distance: 49.3
click at [791, 309] on div at bounding box center [713, 259] width 1035 height 232
click at [773, 238] on img at bounding box center [769, 241] width 30 height 30
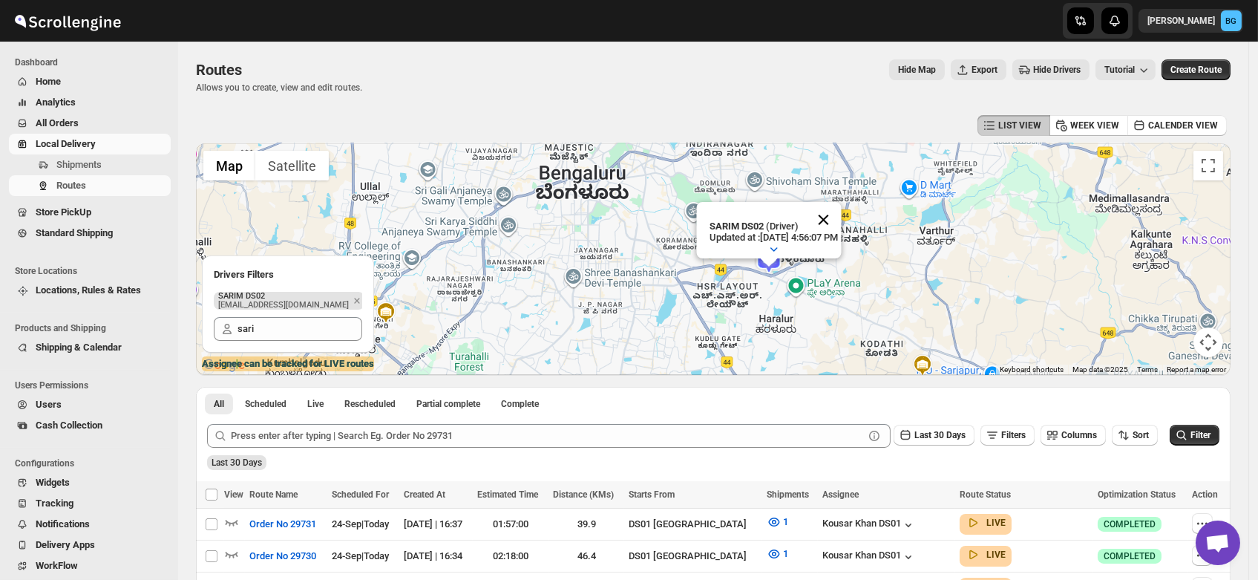
click at [842, 206] on button "Close" at bounding box center [824, 220] width 36 height 36
click at [771, 255] on img at bounding box center [769, 259] width 30 height 30
click at [842, 202] on button "Close" at bounding box center [824, 220] width 36 height 36
click at [771, 256] on img at bounding box center [769, 259] width 30 height 30
click at [842, 204] on button "Close" at bounding box center [824, 220] width 36 height 36
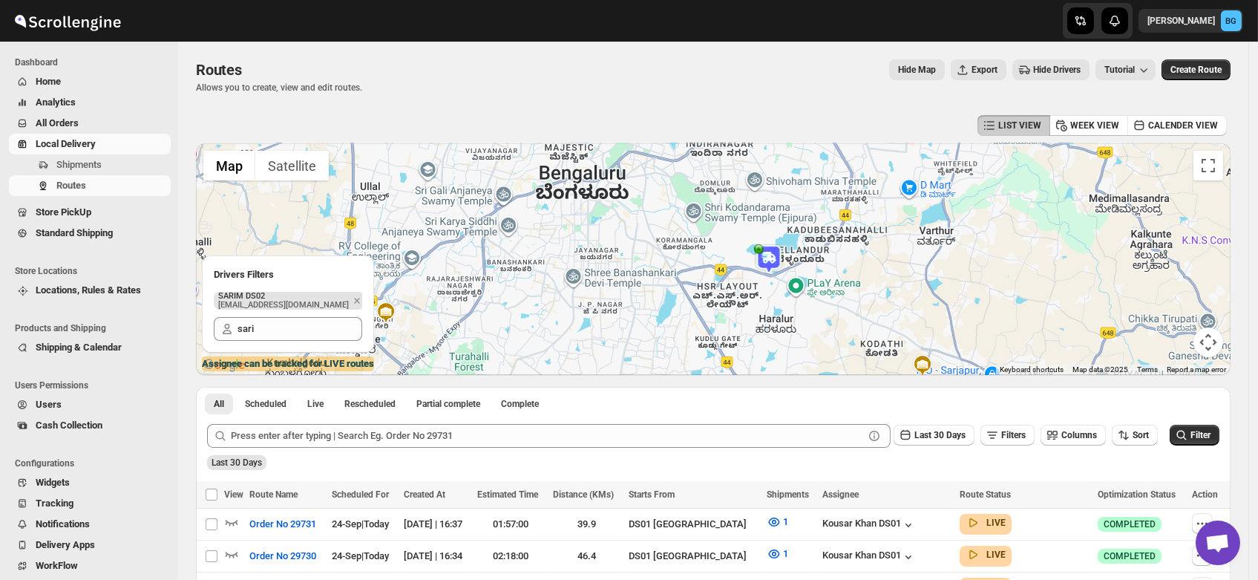
click at [771, 257] on img at bounding box center [769, 259] width 30 height 30
click at [839, 203] on button "Close" at bounding box center [824, 220] width 36 height 36
click at [770, 258] on img at bounding box center [769, 259] width 30 height 30
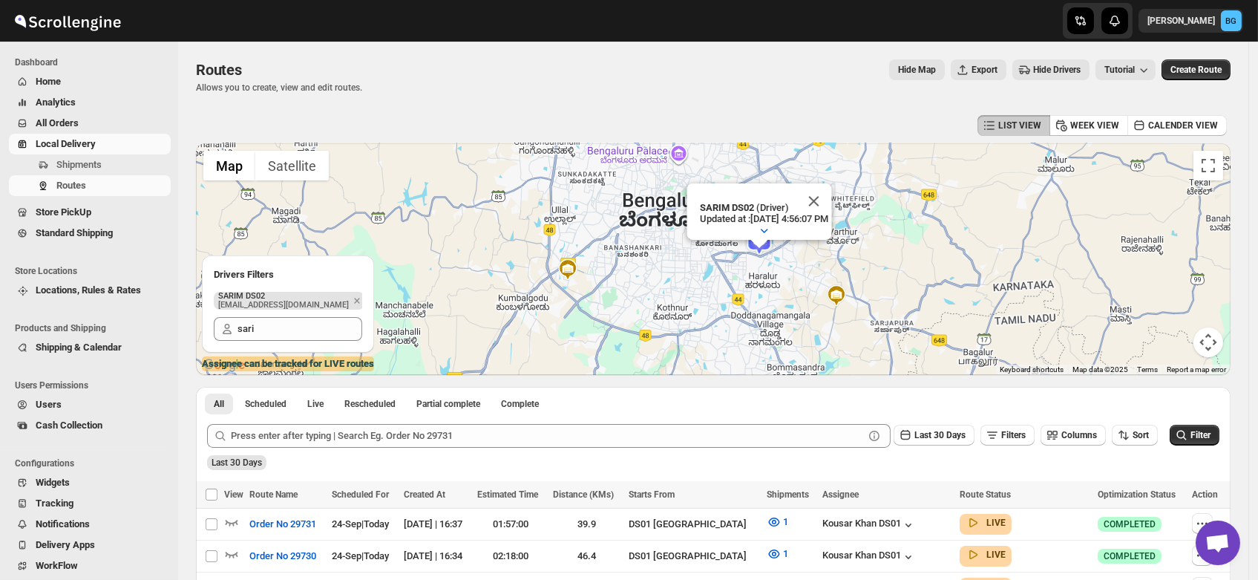
drag, startPoint x: 832, startPoint y: 313, endPoint x: 816, endPoint y: 292, distance: 26.6
click at [816, 292] on div "SARIM DS02 (Driver) Updated at : 9/24/2025, 4:56:07 PM Duty mode Enabled Batter…" at bounding box center [713, 259] width 1035 height 232
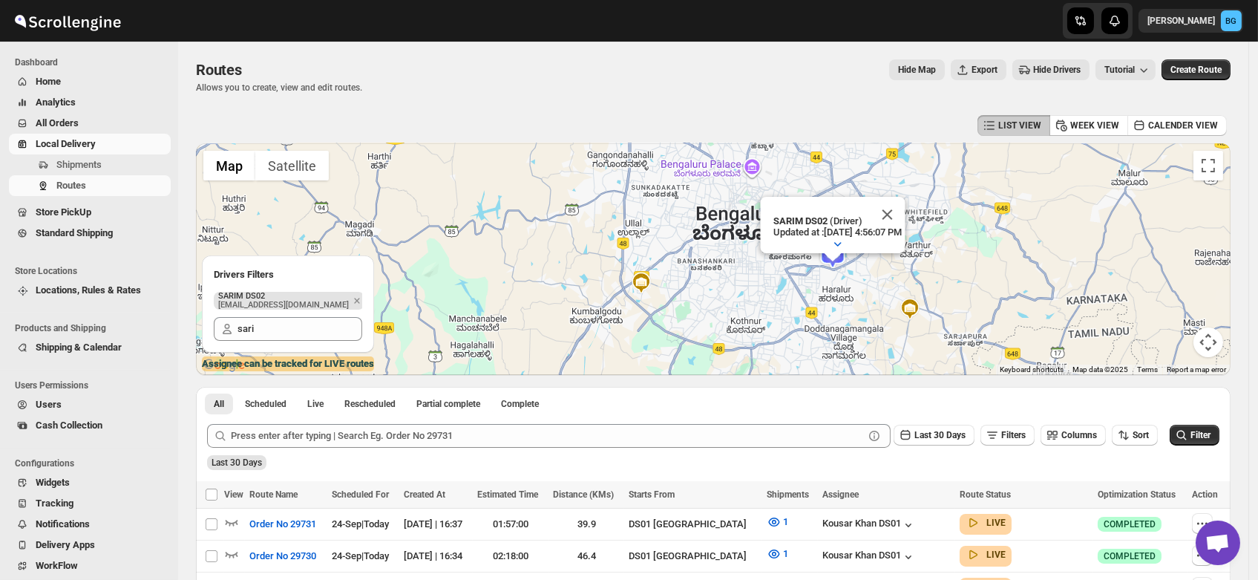
drag, startPoint x: 767, startPoint y: 263, endPoint x: 851, endPoint y: 277, distance: 84.3
click at [851, 277] on div "SARIM DS02 (Driver) Updated at : 9/24/2025, 4:56:07 PM Duty mode Enabled Batter…" at bounding box center [713, 259] width 1035 height 232
click at [905, 202] on button "Close" at bounding box center [888, 215] width 36 height 36
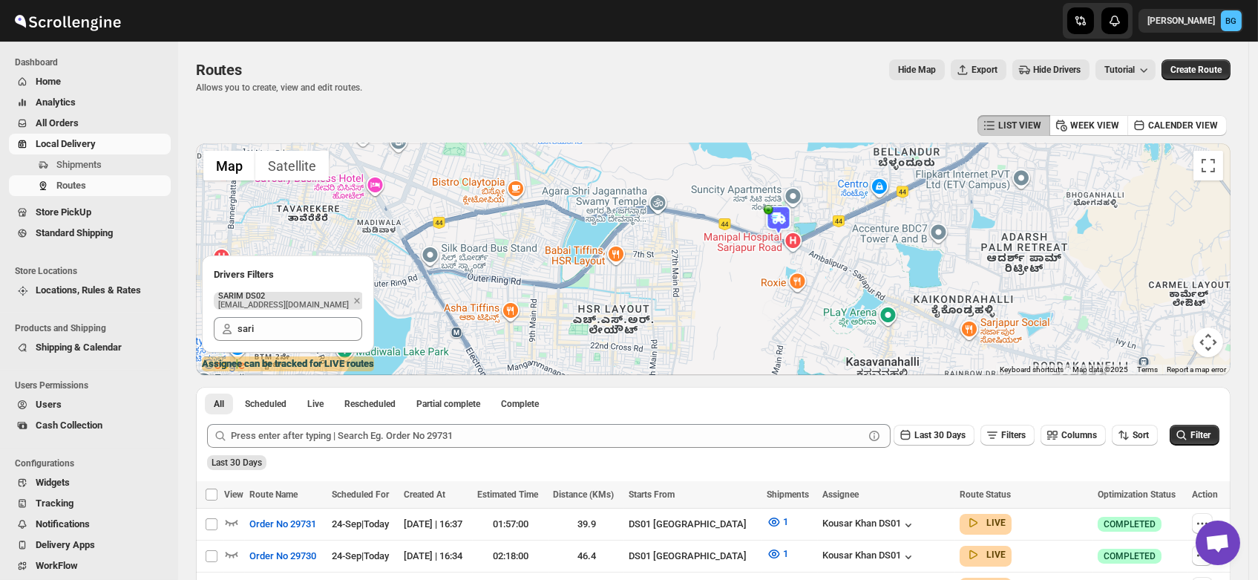
drag, startPoint x: 814, startPoint y: 257, endPoint x: 761, endPoint y: 269, distance: 54.9
click at [761, 269] on div at bounding box center [713, 259] width 1035 height 232
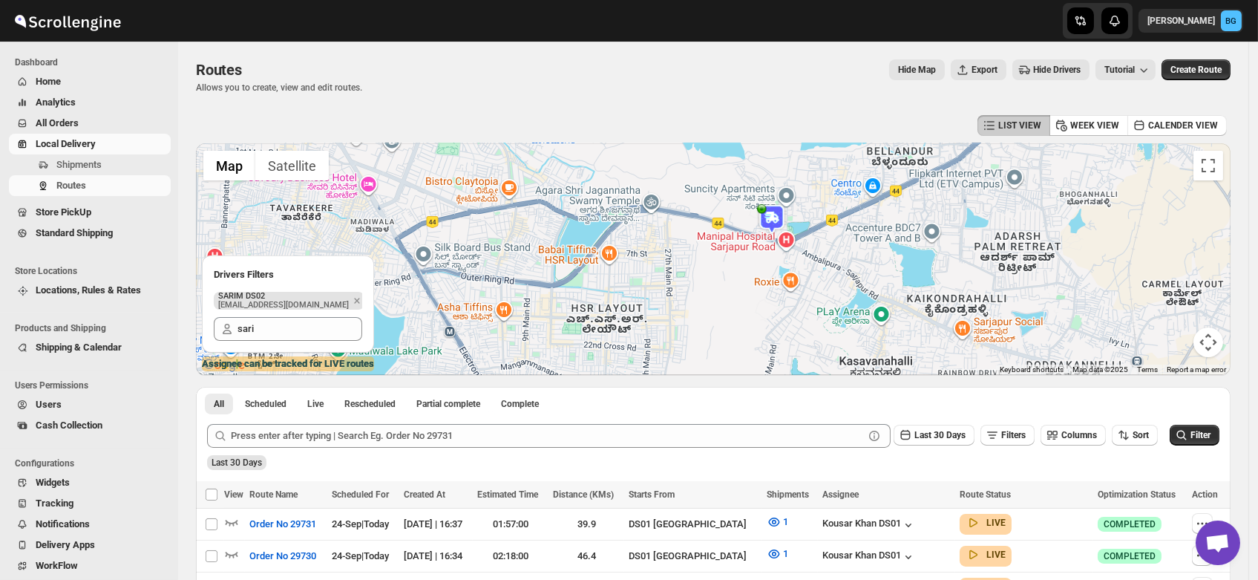
click at [753, 266] on div at bounding box center [713, 259] width 1035 height 232
